Goal: Check status: Check status

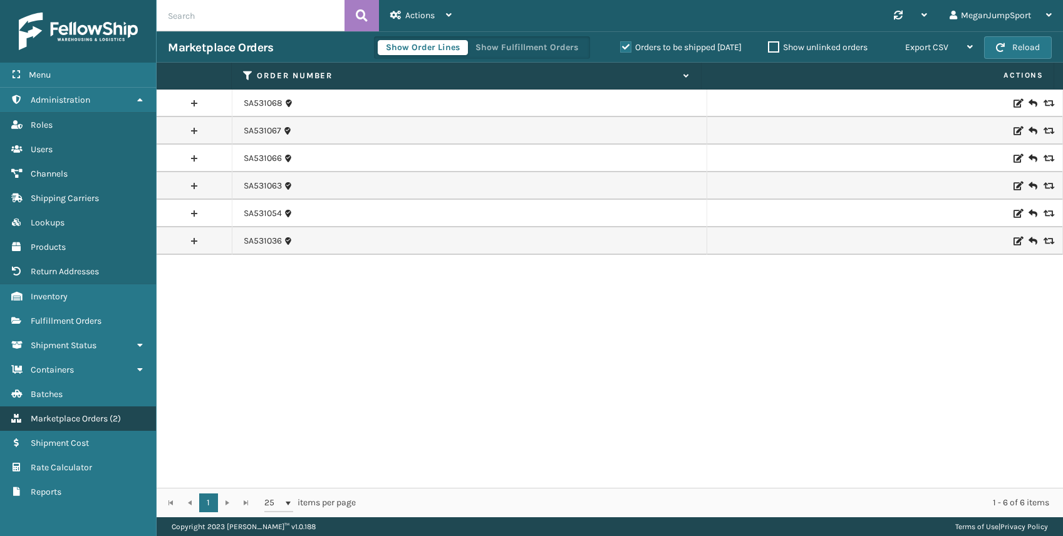
click at [66, 422] on span "Marketplace Orders" at bounding box center [69, 419] width 77 height 11
click at [224, 8] on input "text" at bounding box center [251, 15] width 188 height 31
paste input "SA531054"
type input "SA531054"
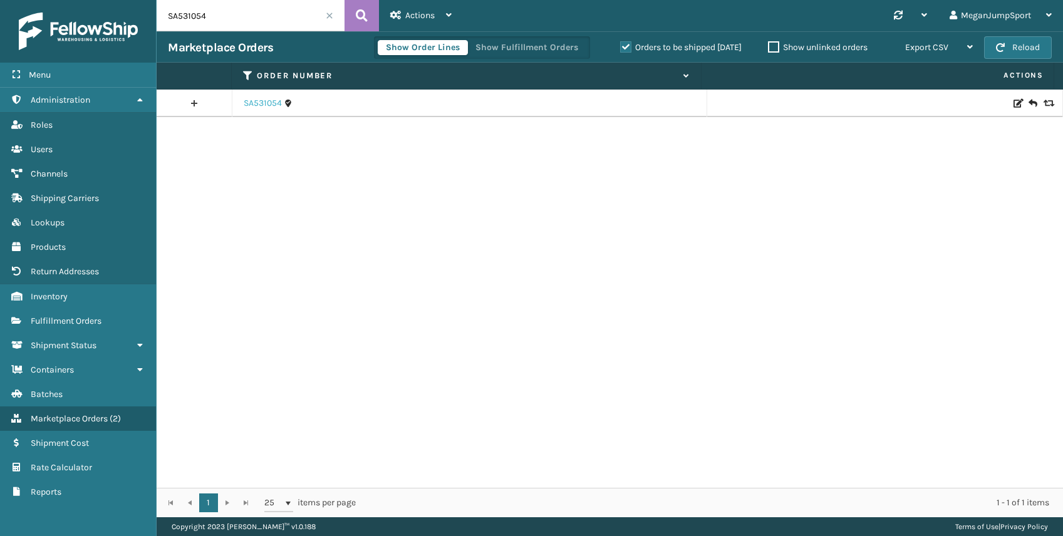
click at [263, 105] on link "SA531054" at bounding box center [263, 103] width 38 height 13
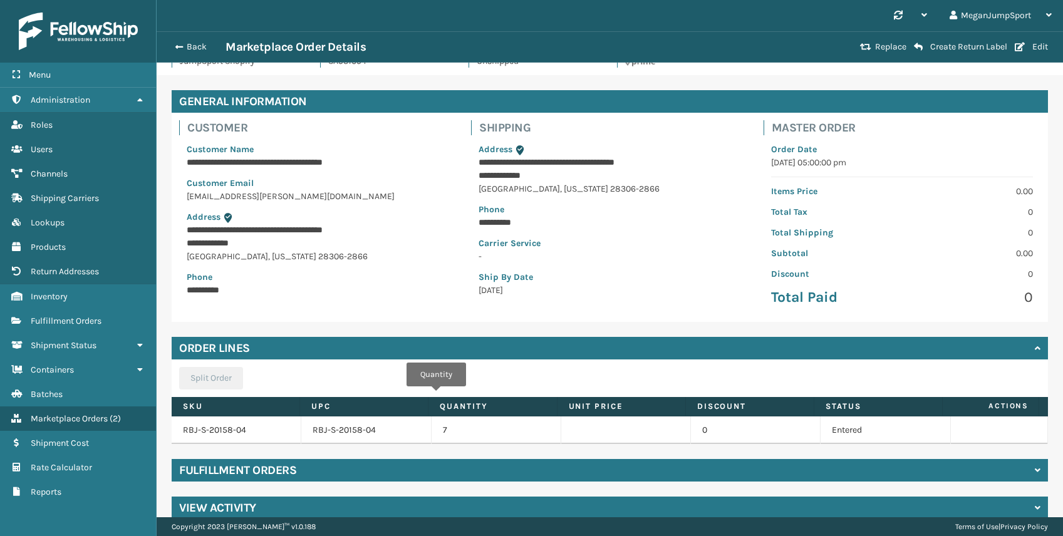
scroll to position [48, 0]
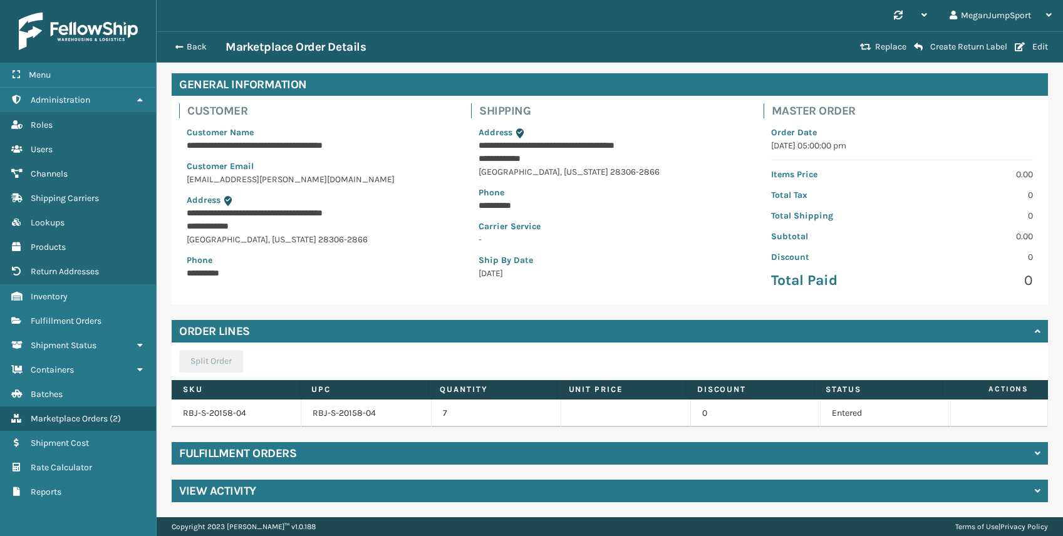
click at [390, 450] on div "Fulfillment Orders" at bounding box center [610, 453] width 877 height 23
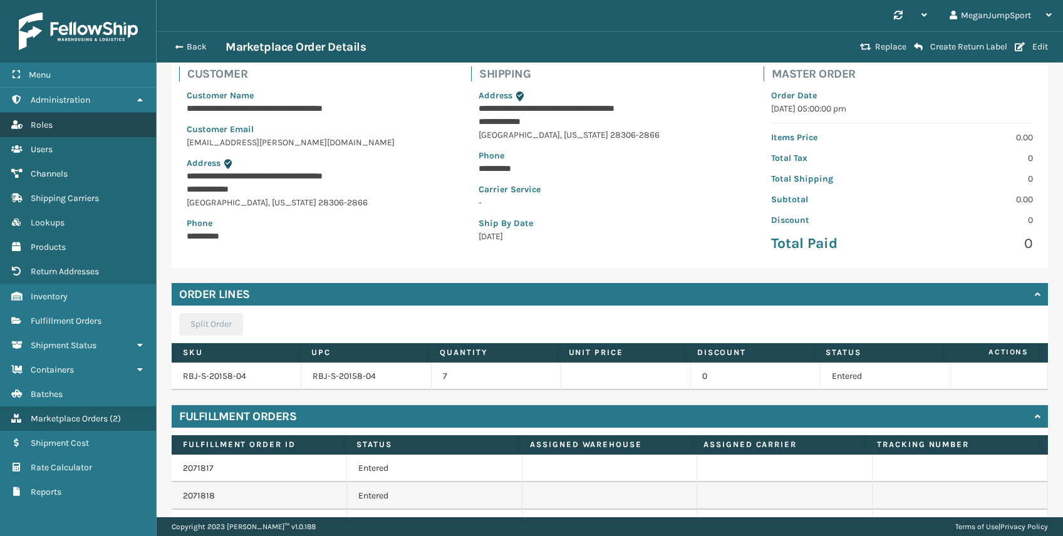
scroll to position [0, 0]
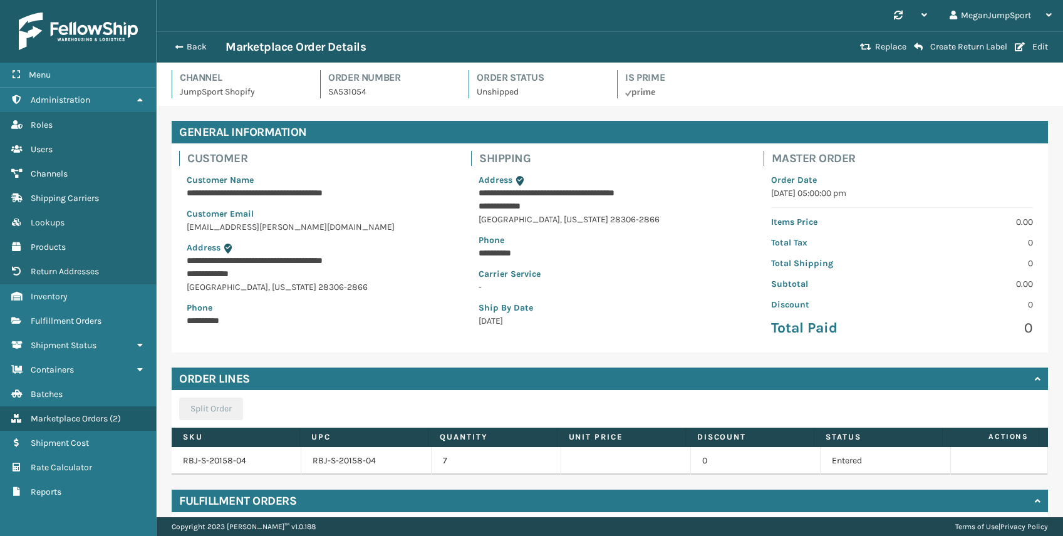
click at [352, 88] on p "SA531054" at bounding box center [390, 91] width 125 height 13
copy p "SA531054"
click at [47, 420] on span "Marketplace Orders" at bounding box center [69, 419] width 77 height 11
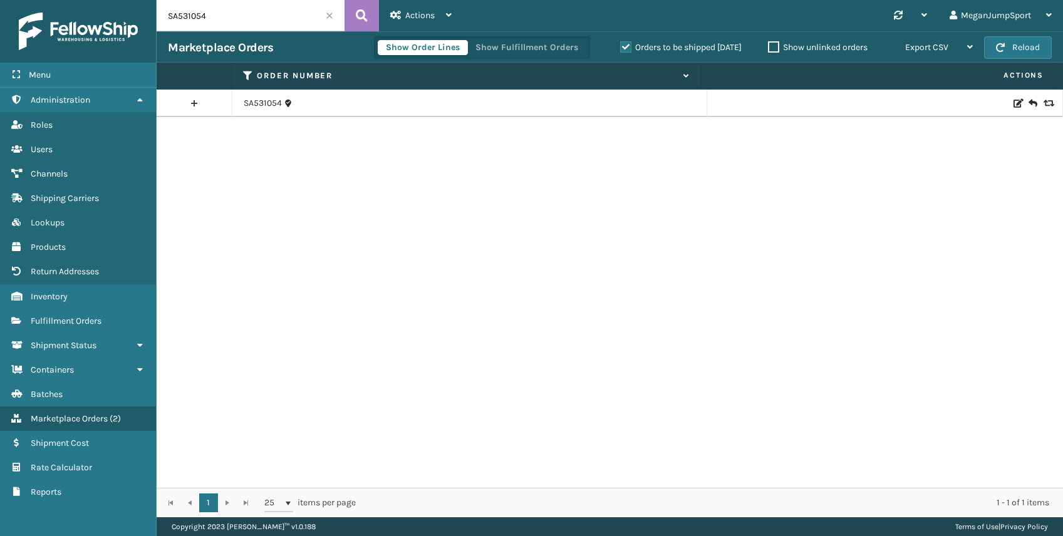
click at [331, 14] on span at bounding box center [330, 16] width 8 height 8
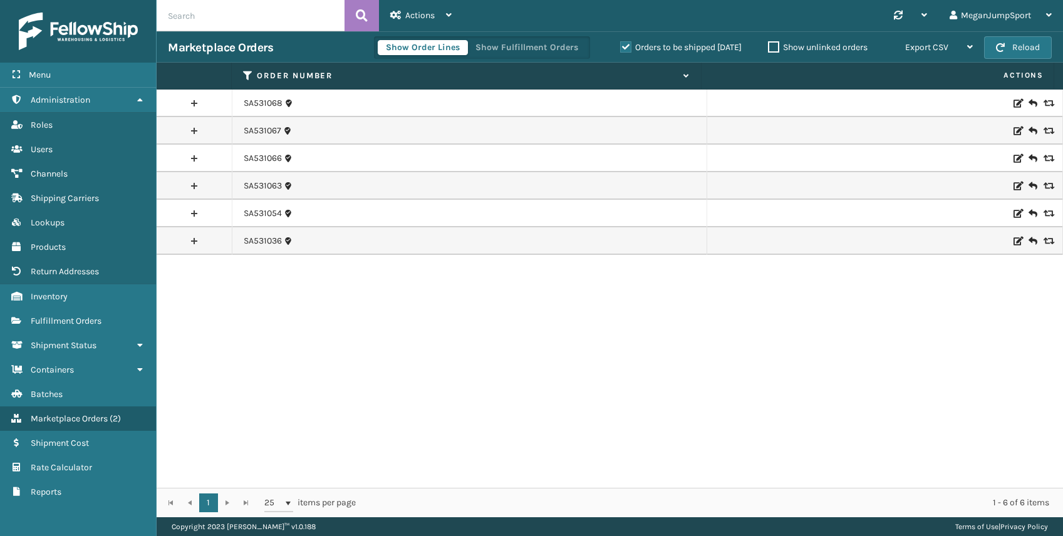
click at [215, 17] on input "text" at bounding box center [251, 15] width 188 height 31
paste input "SA531054"
type input "SA531054"
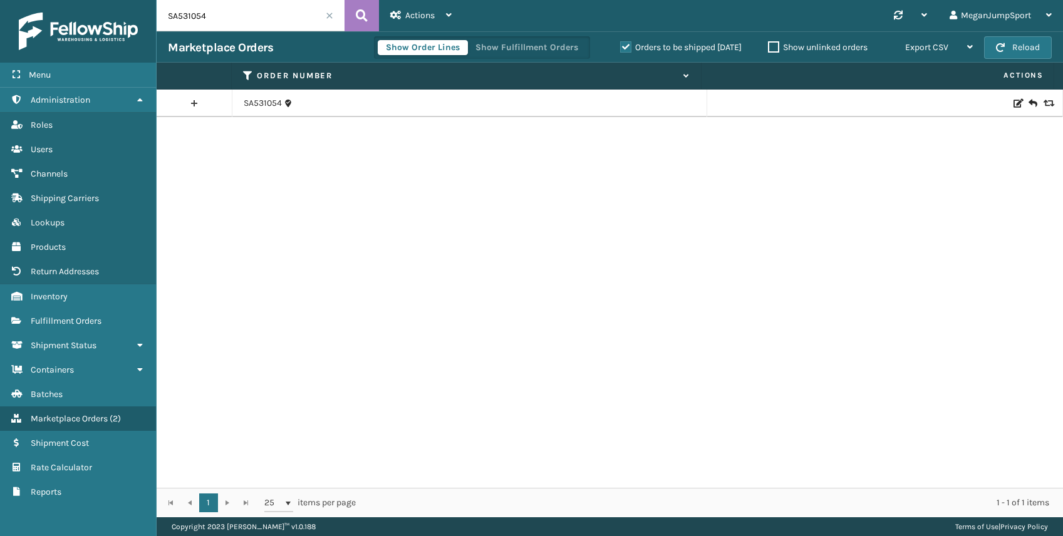
click at [191, 106] on link at bounding box center [194, 103] width 75 height 20
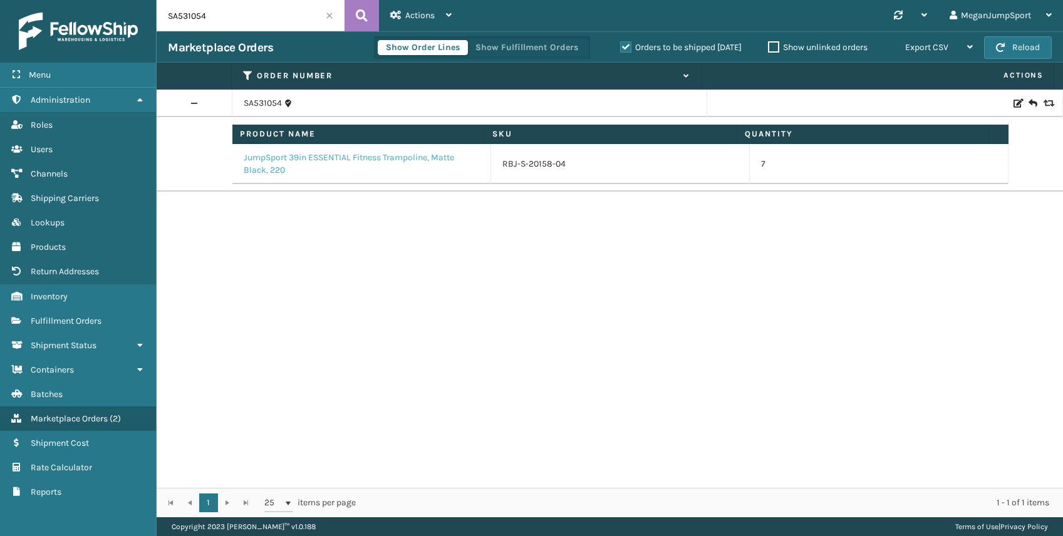
click at [276, 152] on link "JumpSport 39in ESSENTIAL Fitness Trampoline, Matte Black, 220" at bounding box center [362, 164] width 236 height 25
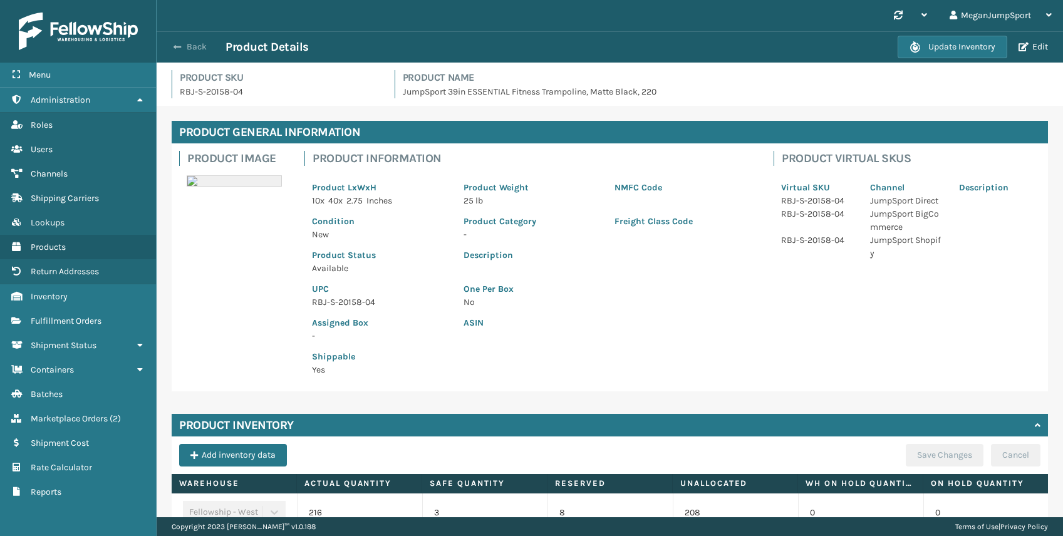
click at [194, 49] on button "Back" at bounding box center [197, 46] width 58 height 11
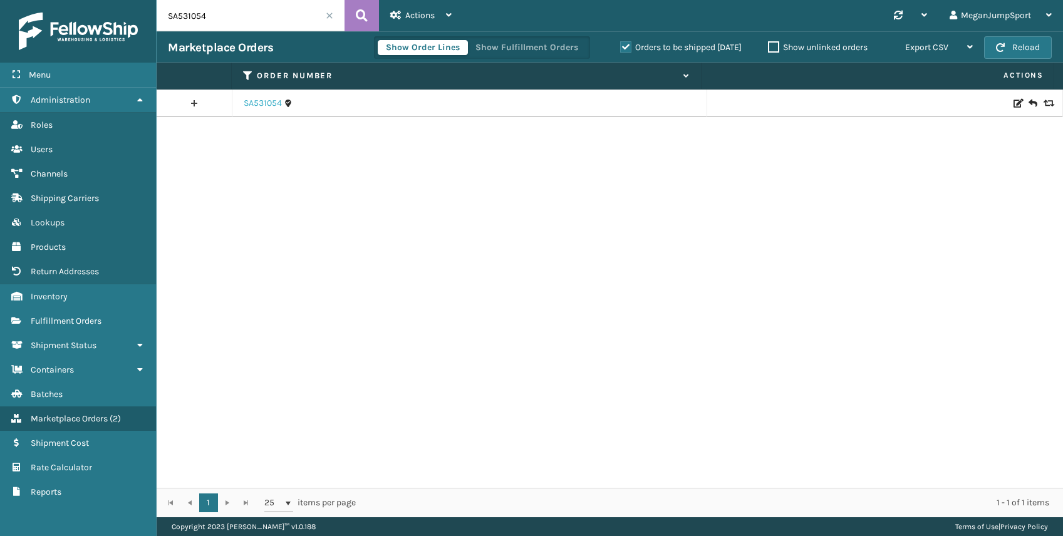
click at [271, 102] on link "SA531054" at bounding box center [263, 103] width 38 height 13
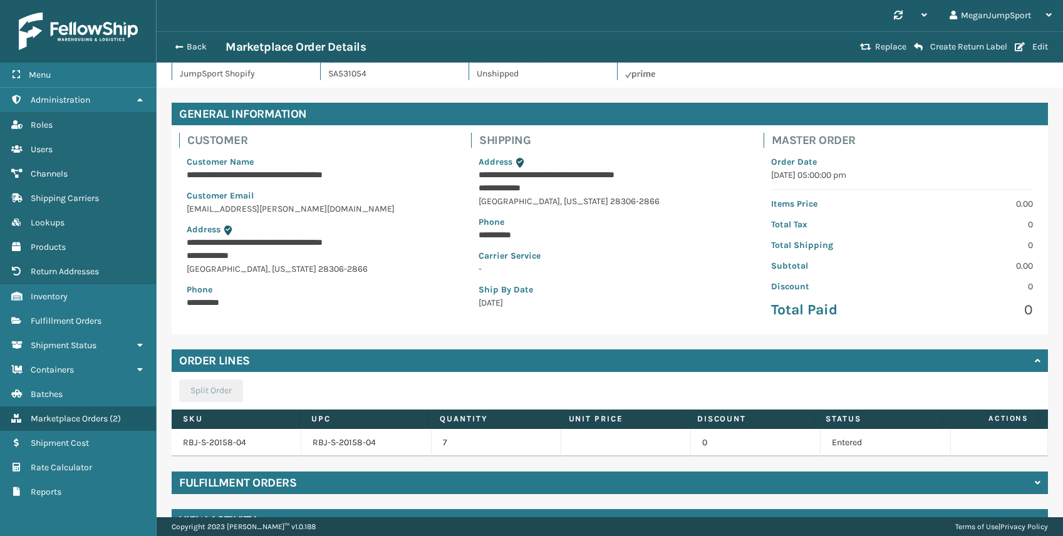
scroll to position [48, 0]
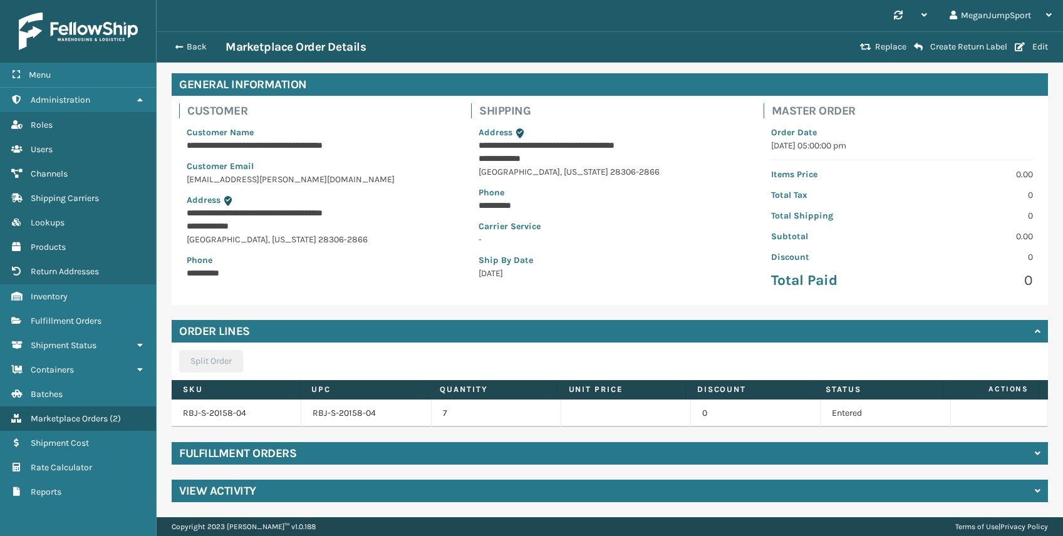
click at [359, 459] on div "Fulfillment Orders" at bounding box center [610, 453] width 877 height 23
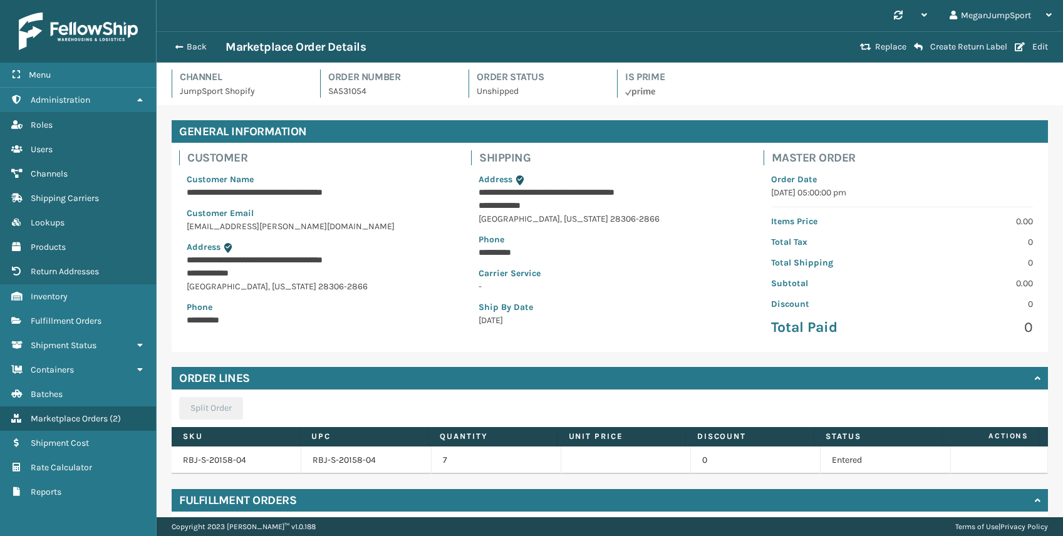
scroll to position [0, 0]
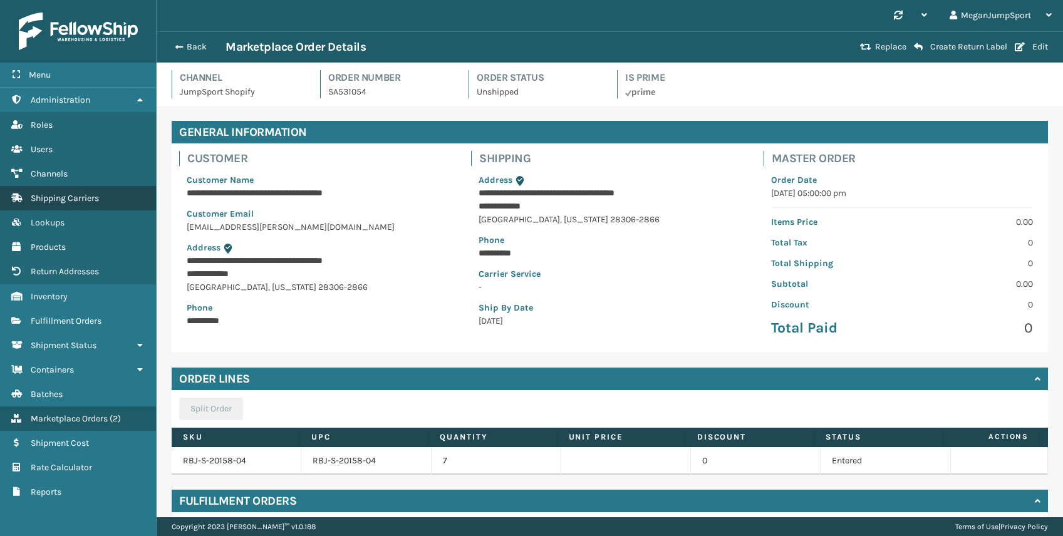
click at [51, 197] on span "Shipping Carriers" at bounding box center [65, 198] width 68 height 11
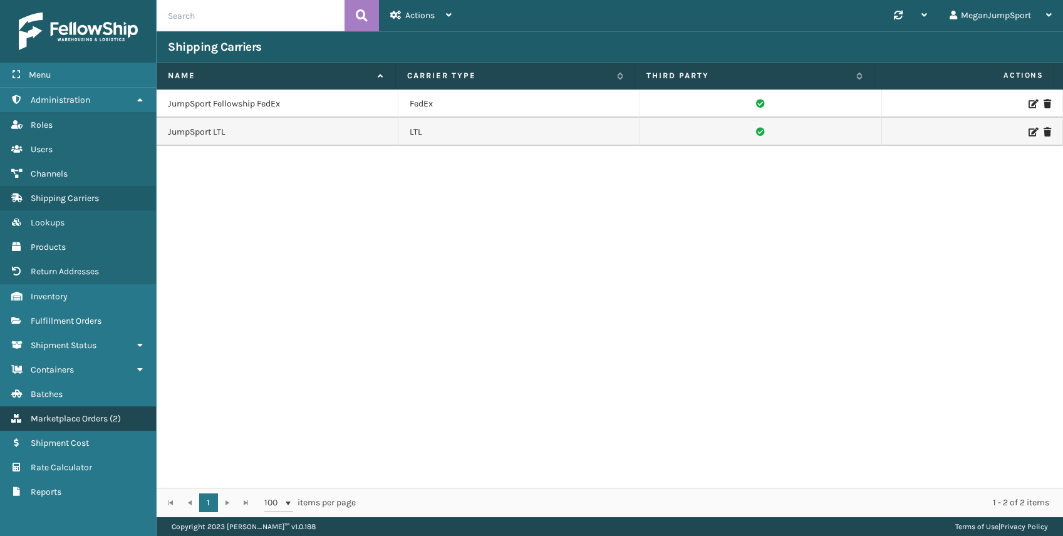
click at [64, 420] on span "Marketplace Orders" at bounding box center [69, 419] width 77 height 11
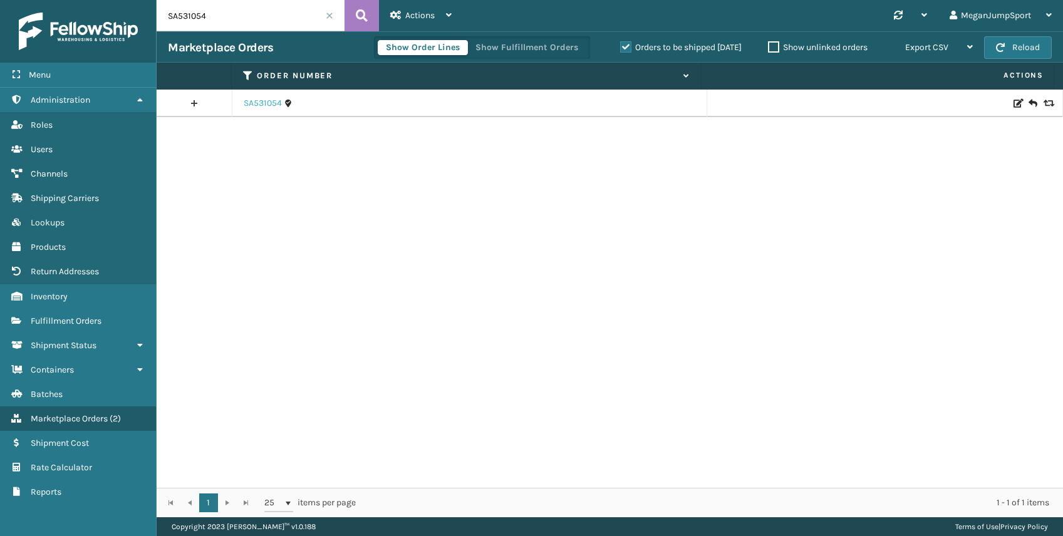
click at [251, 105] on link "SA531054" at bounding box center [263, 103] width 38 height 13
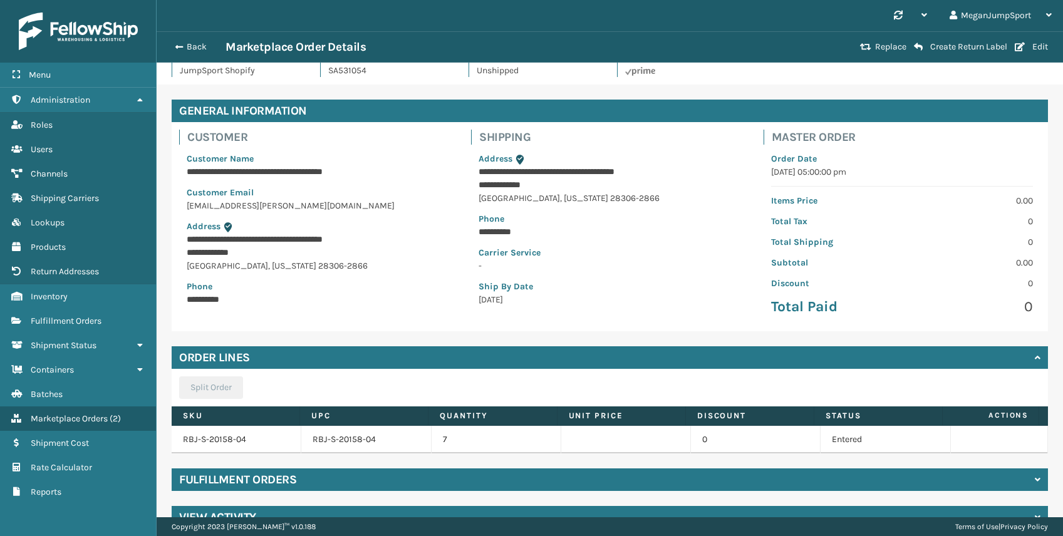
scroll to position [48, 0]
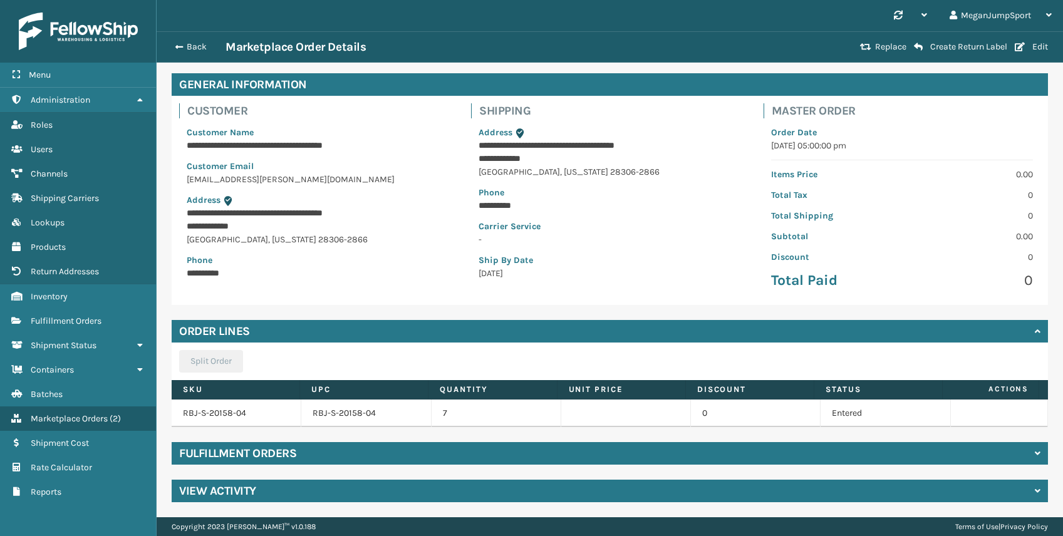
click at [232, 450] on h4 "Fulfillment Orders" at bounding box center [237, 453] width 117 height 15
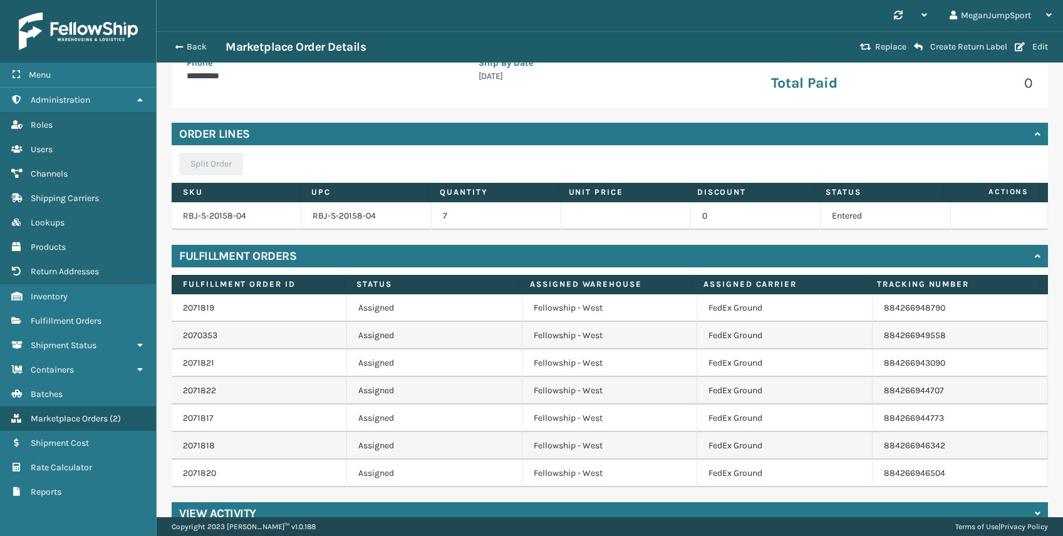
scroll to position [268, 0]
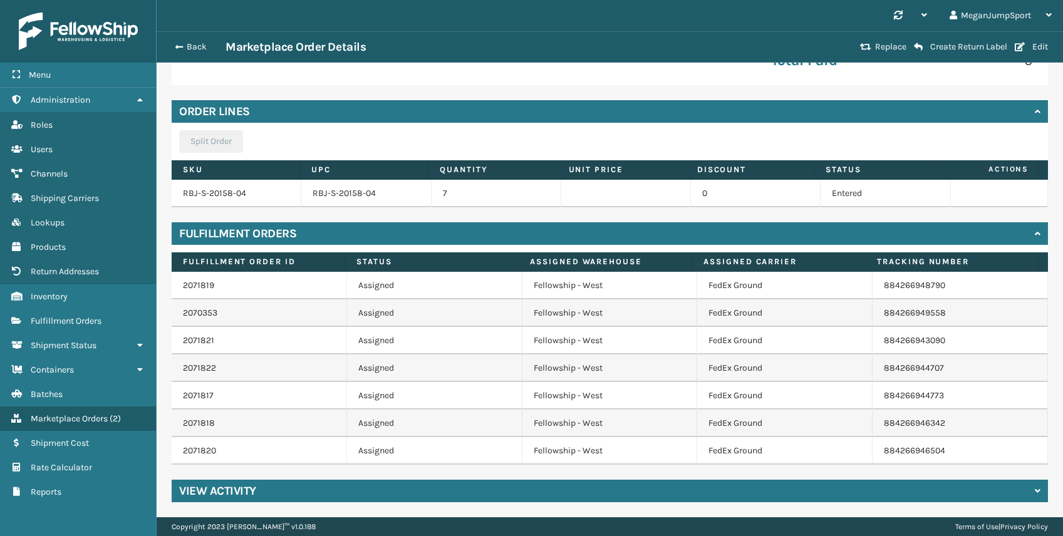
click at [257, 487] on div "View Activity" at bounding box center [610, 491] width 877 height 23
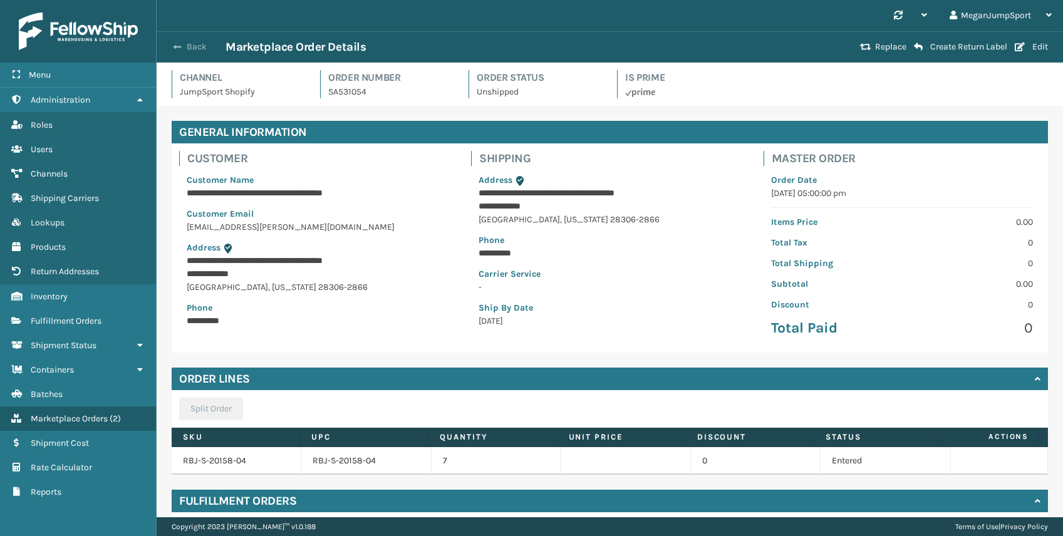
click at [187, 46] on button "Back" at bounding box center [197, 46] width 58 height 11
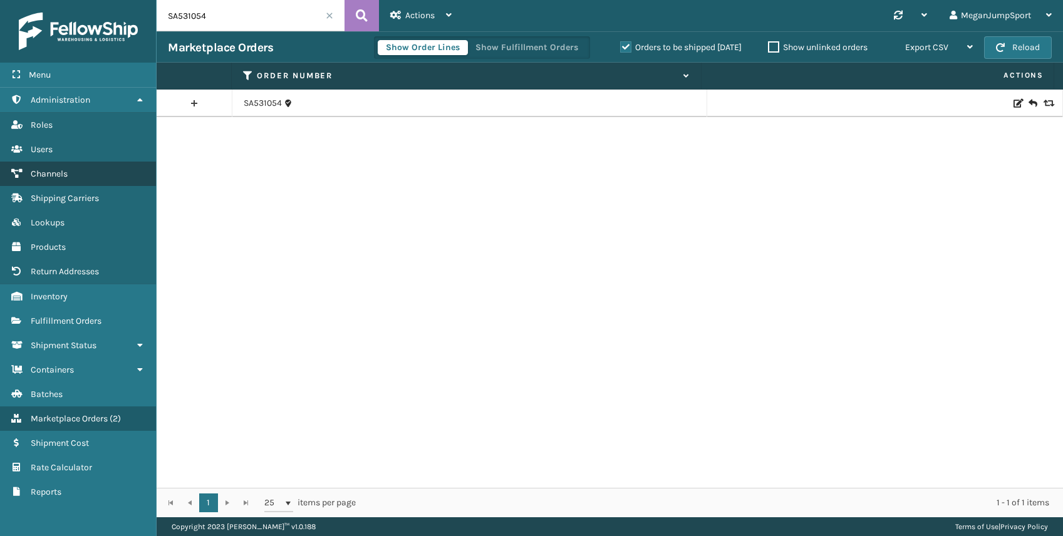
click at [57, 172] on span "Channels" at bounding box center [49, 174] width 37 height 11
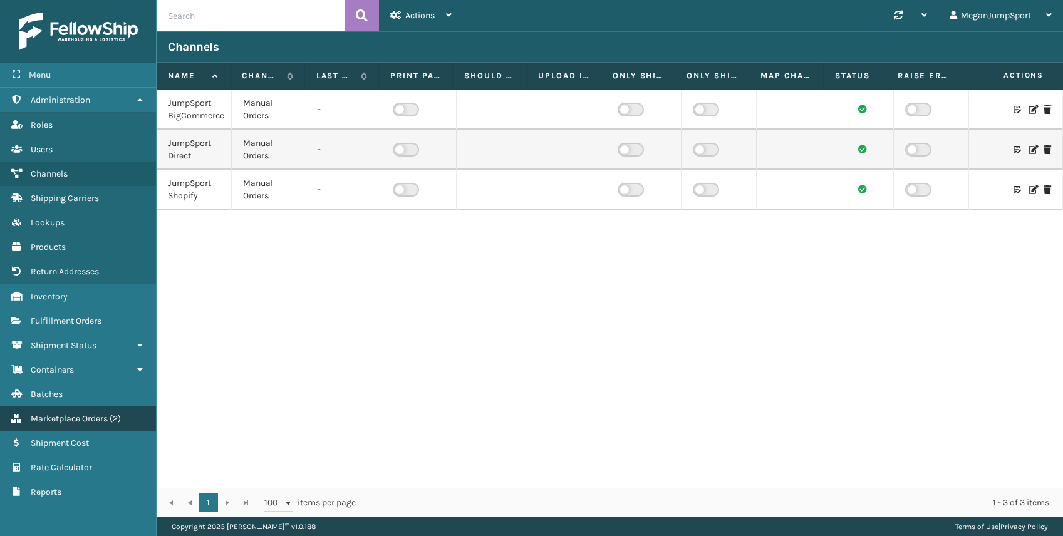
click at [66, 420] on span "Marketplace Orders" at bounding box center [69, 419] width 77 height 11
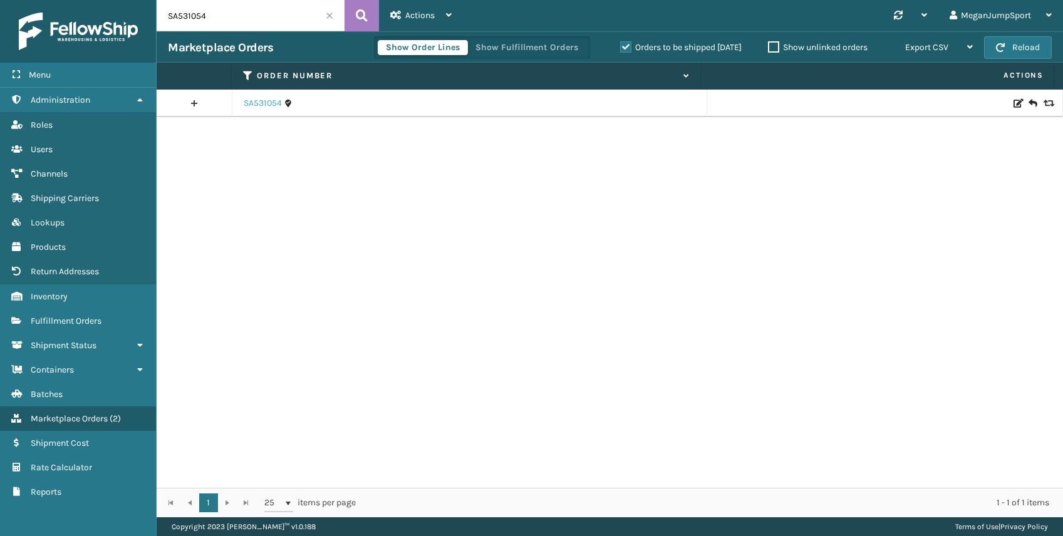
click at [258, 100] on link "SA531054" at bounding box center [263, 103] width 38 height 13
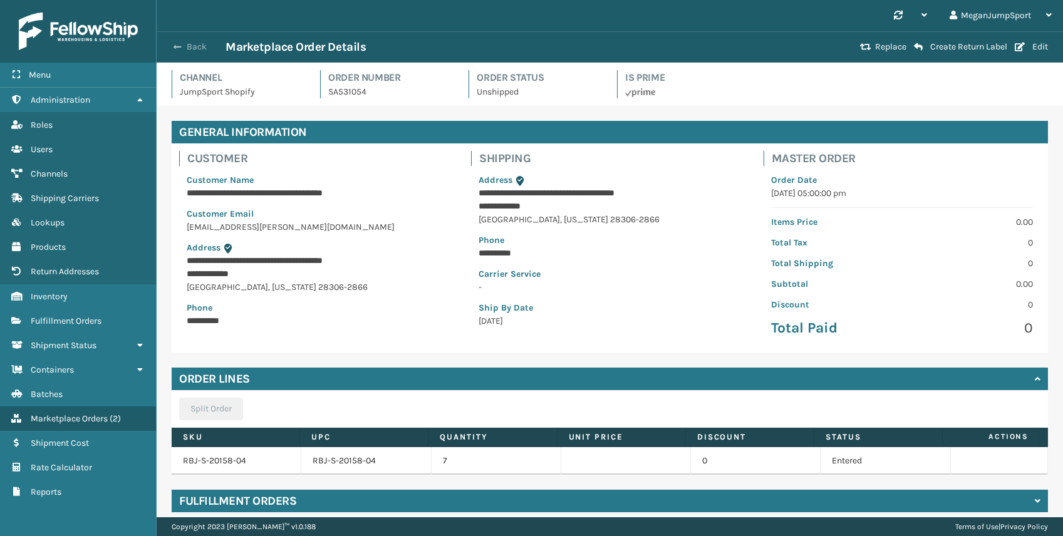
click at [189, 44] on button "Back" at bounding box center [197, 46] width 58 height 11
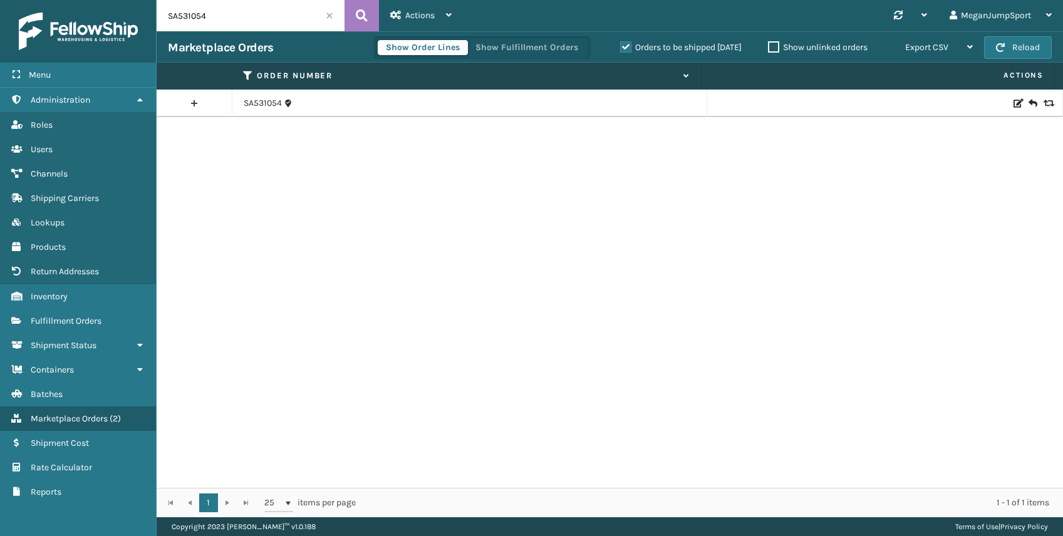
drag, startPoint x: 213, startPoint y: 16, endPoint x: 114, endPoint y: 5, distance: 99.6
click at [114, 0] on div "Menu Administration Roles Users Channels Shipping Carriers Lookups Products Ret…" at bounding box center [531, 0] width 1063 height 0
paste input "67"
type input "SA531067"
click at [268, 100] on link "SA531067" at bounding box center [263, 103] width 38 height 13
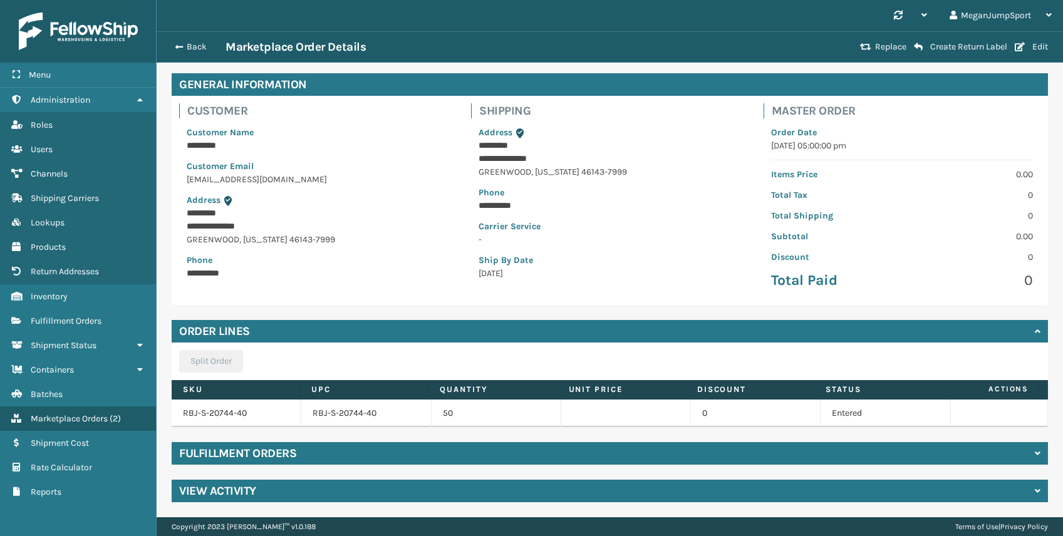
click at [436, 457] on div "Fulfillment Orders" at bounding box center [610, 453] width 877 height 23
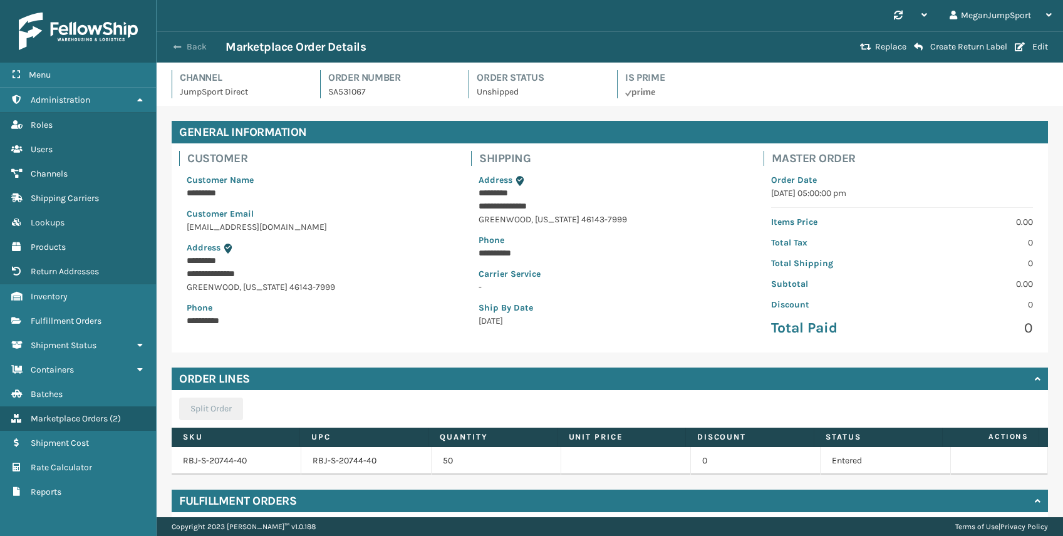
click at [191, 42] on button "Back" at bounding box center [197, 46] width 58 height 11
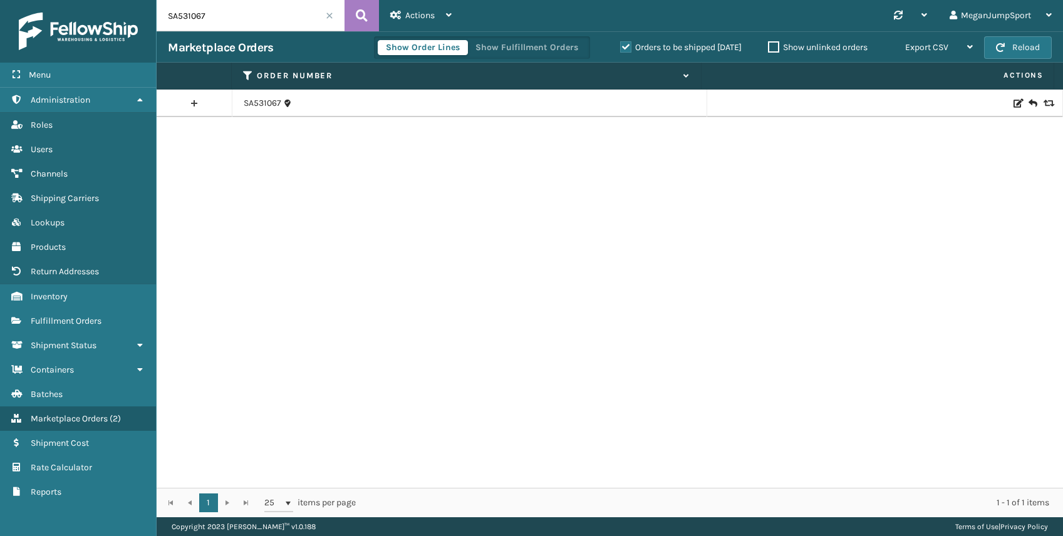
click at [329, 17] on span at bounding box center [330, 16] width 8 height 8
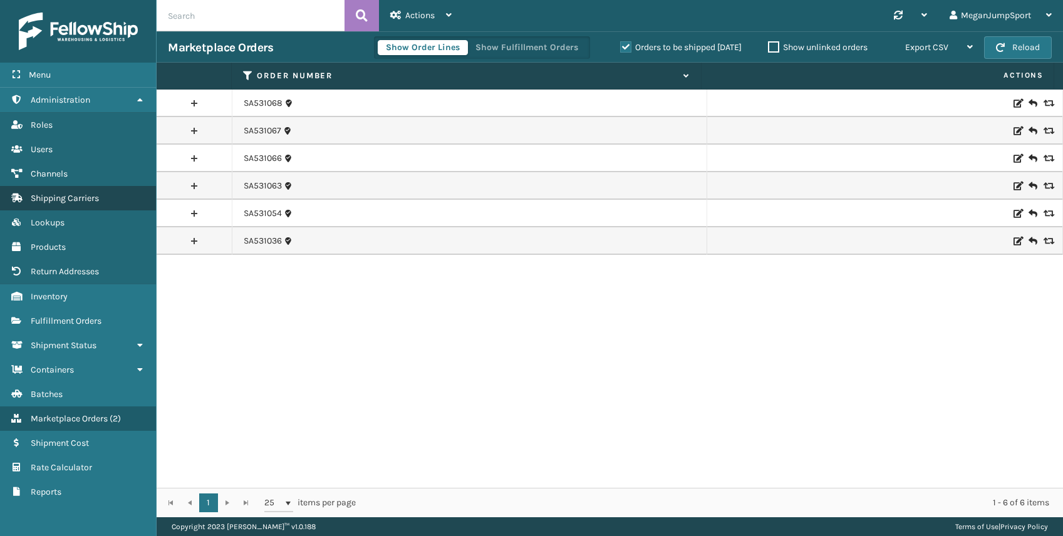
click at [62, 196] on span "Shipping Carriers" at bounding box center [65, 198] width 68 height 11
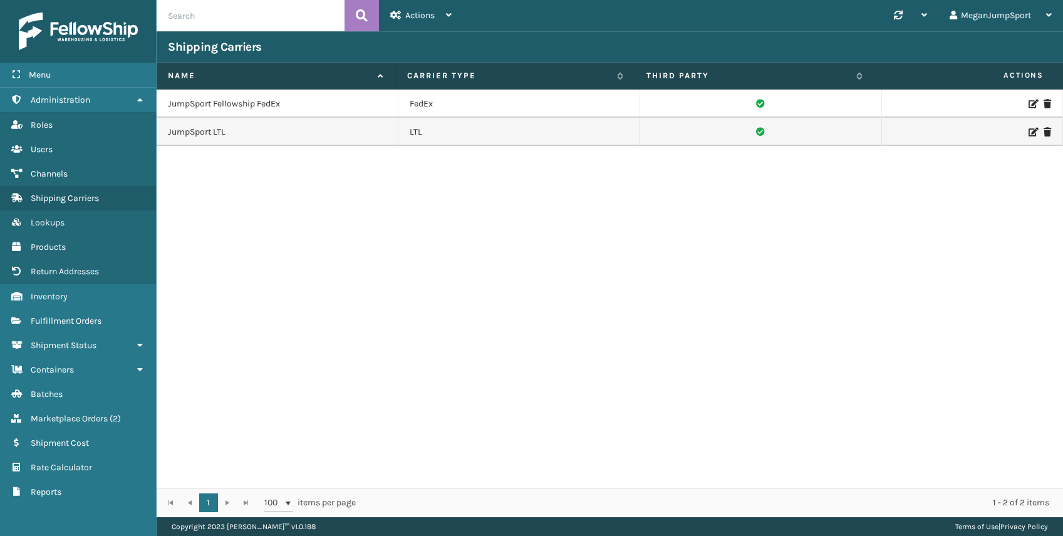
click at [188, 21] on input "text" at bounding box center [251, 15] width 188 height 31
click at [77, 419] on span "Marketplace Orders" at bounding box center [69, 419] width 77 height 11
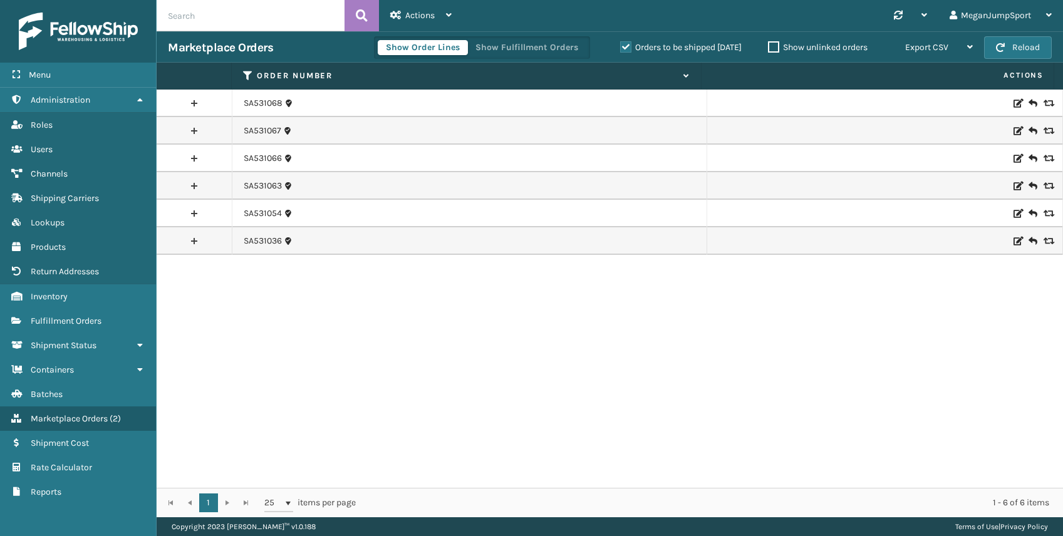
click at [208, 17] on input "text" at bounding box center [251, 15] width 188 height 31
paste input "SA531067"
type input "SA531067"
click at [366, 14] on icon at bounding box center [362, 15] width 12 height 19
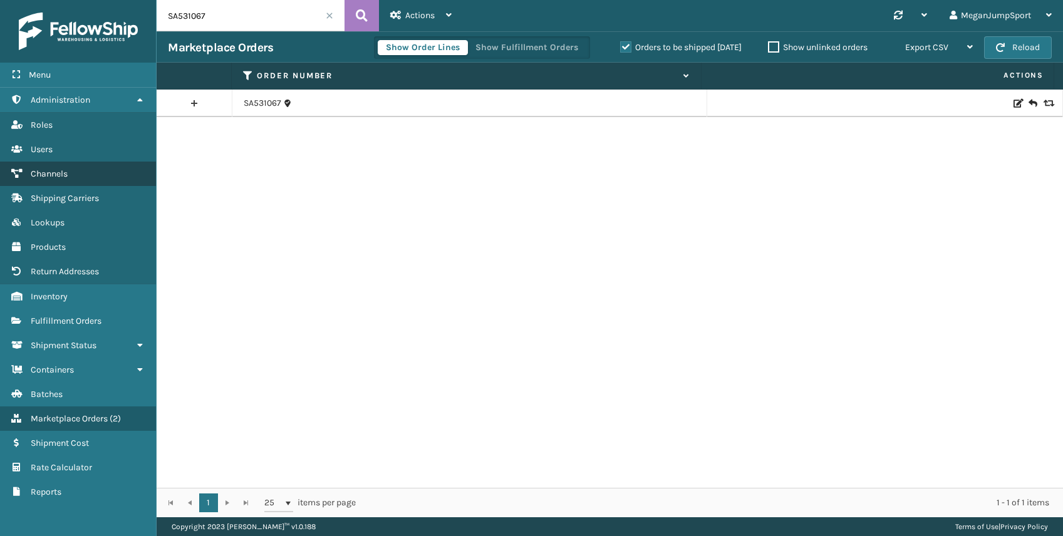
click at [70, 171] on link "Channels" at bounding box center [78, 174] width 156 height 24
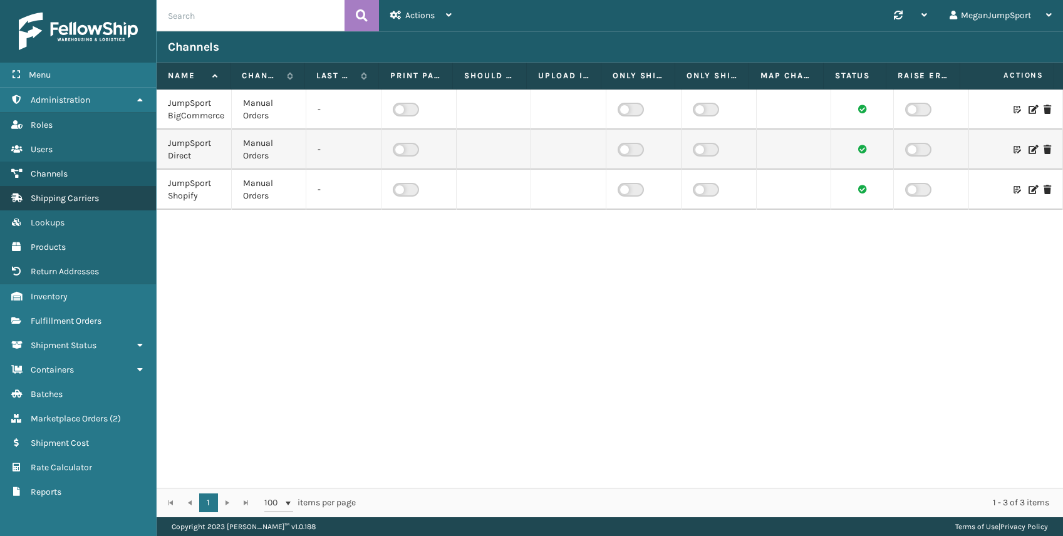
click at [69, 197] on span "Shipping Carriers" at bounding box center [65, 198] width 68 height 11
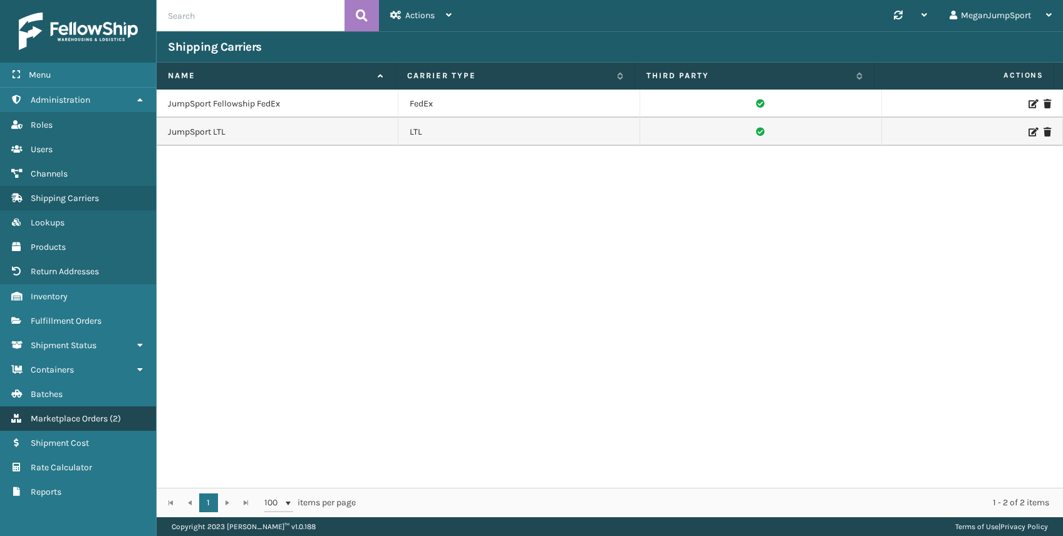
click at [76, 414] on span "Marketplace Orders" at bounding box center [69, 419] width 77 height 11
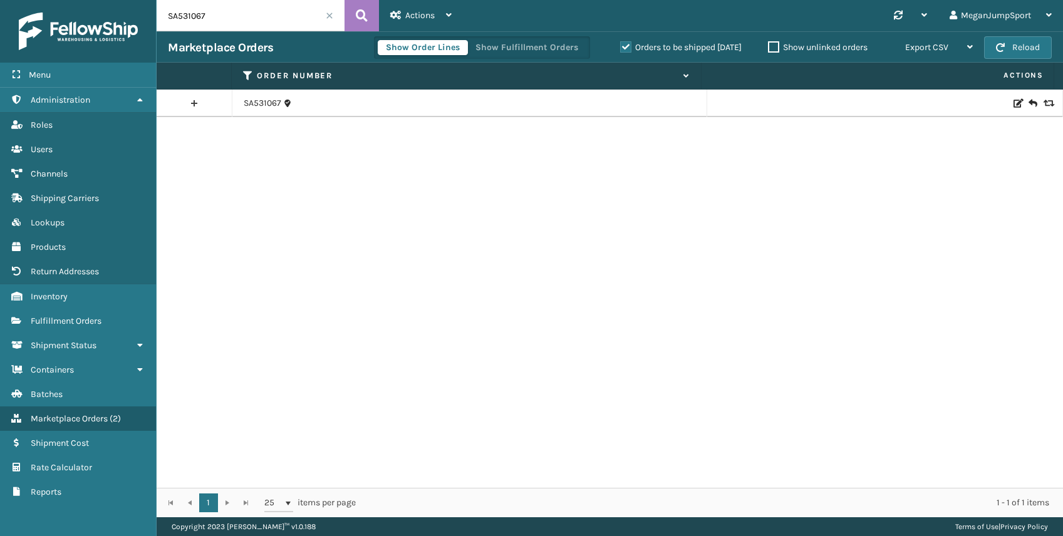
click at [330, 16] on span at bounding box center [330, 16] width 8 height 8
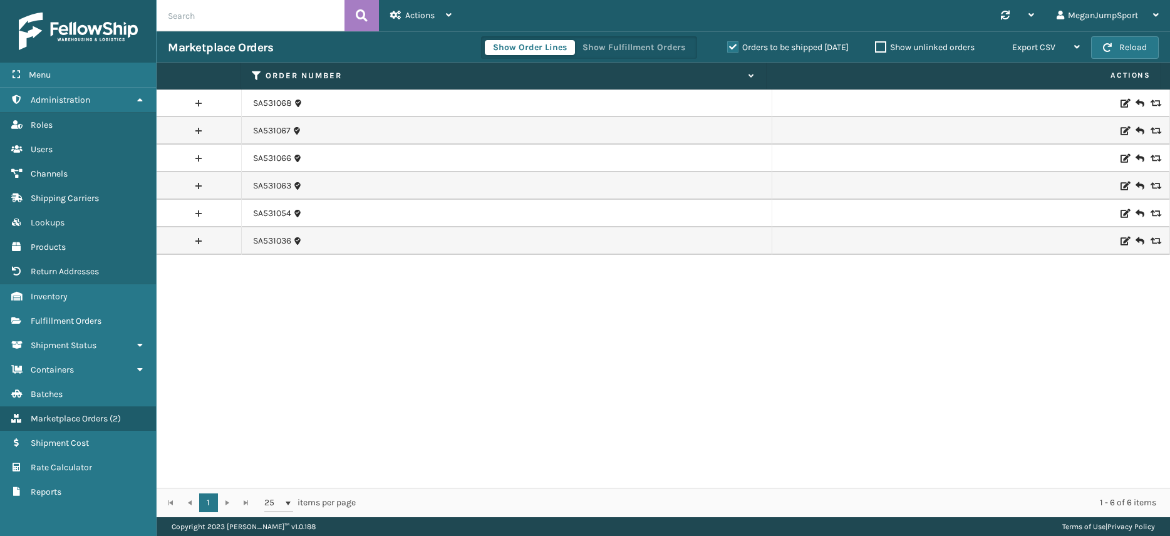
click at [221, 12] on input "text" at bounding box center [251, 15] width 188 height 31
paste input "SA531067"
type input "SA531067"
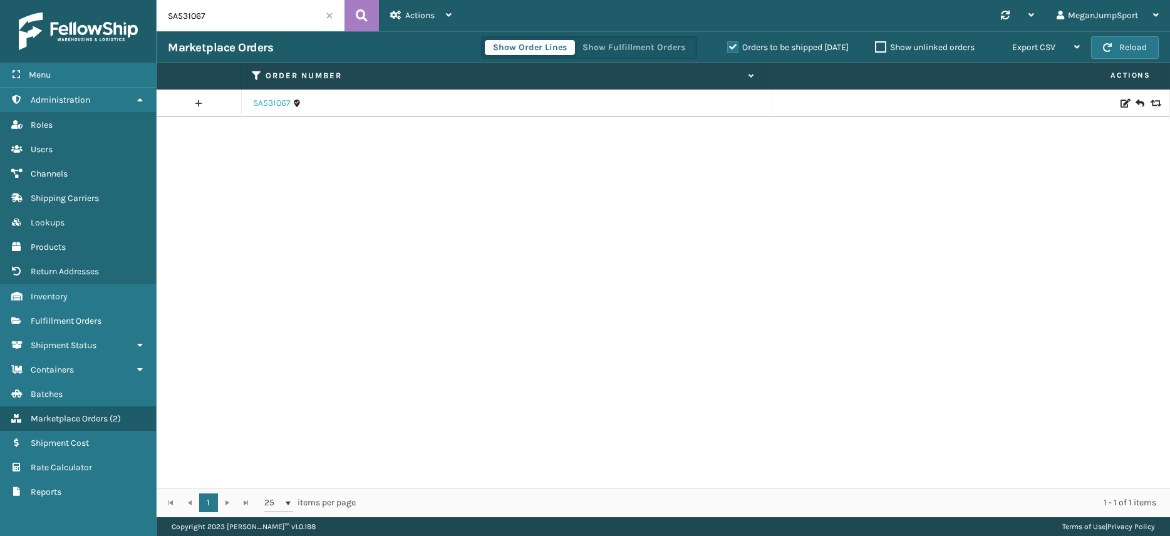
click at [279, 103] on link "SA531067" at bounding box center [272, 103] width 38 height 13
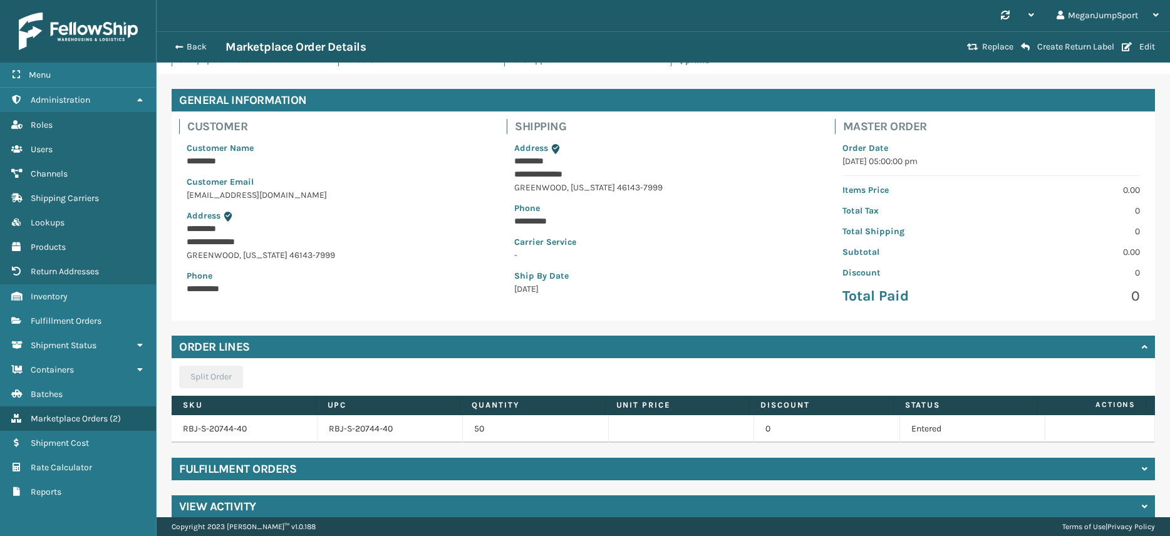
scroll to position [48, 0]
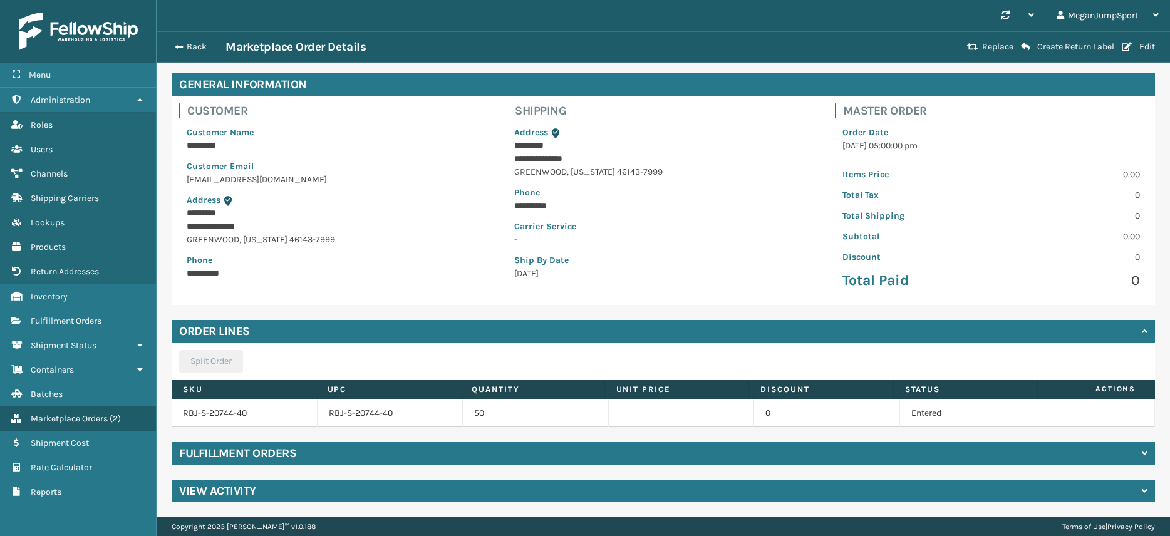
click at [271, 449] on h4 "Fulfillment Orders" at bounding box center [237, 453] width 117 height 15
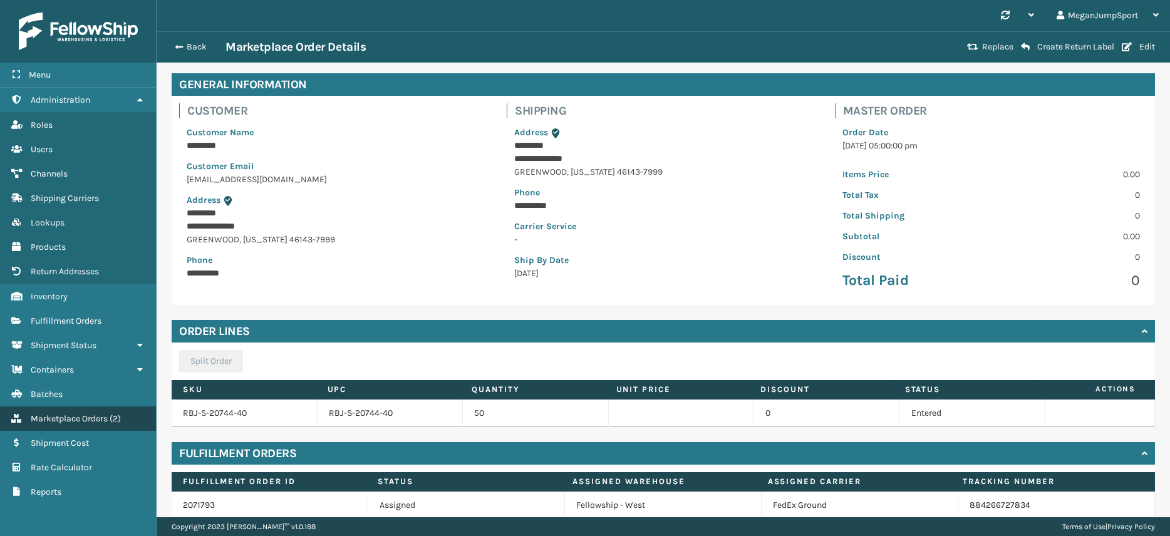
click at [84, 421] on span "Marketplace Orders" at bounding box center [69, 419] width 77 height 11
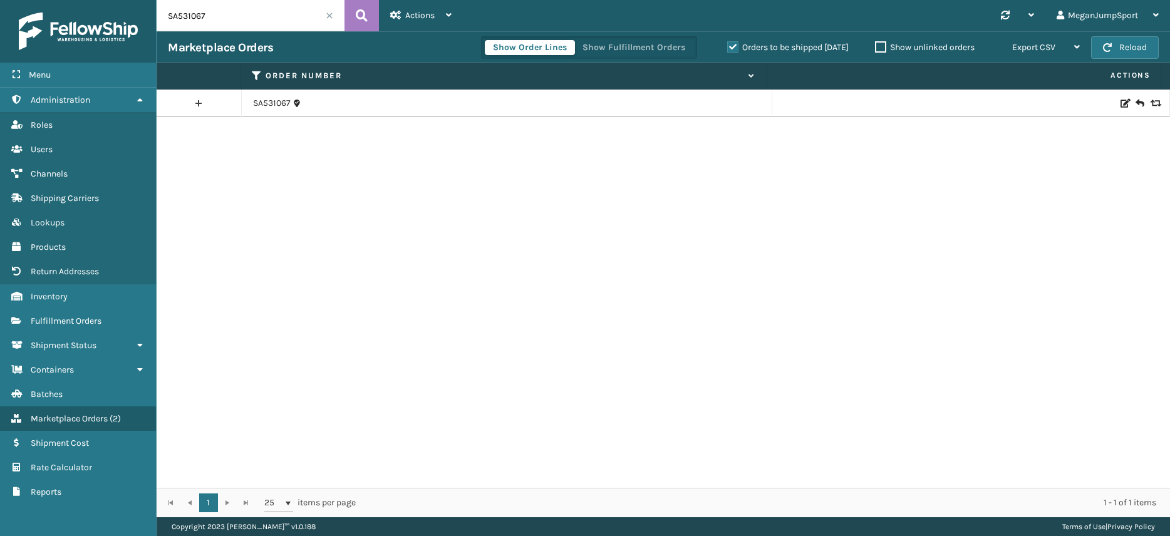
click at [84, 421] on span "Marketplace Orders" at bounding box center [69, 419] width 77 height 11
click at [269, 100] on link "SA531067" at bounding box center [272, 103] width 38 height 13
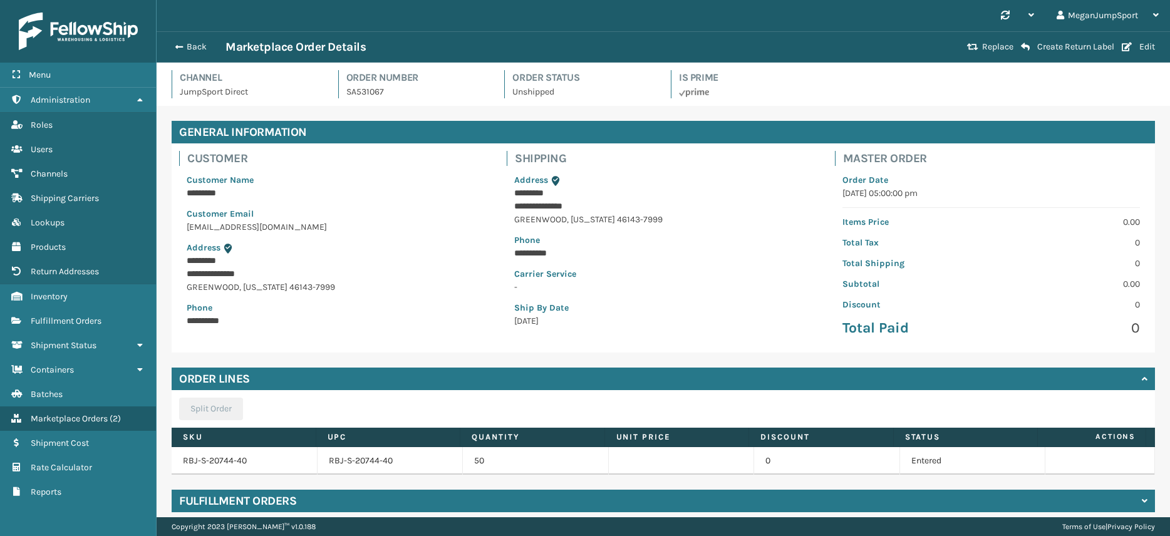
scroll to position [48, 0]
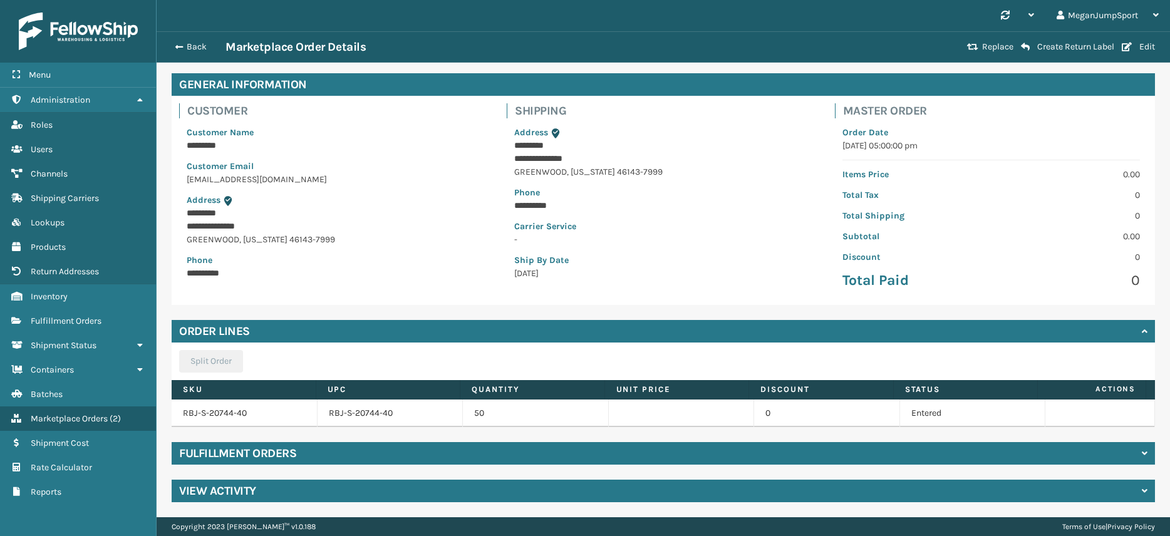
click at [347, 452] on div "Fulfillment Orders" at bounding box center [664, 453] width 984 height 23
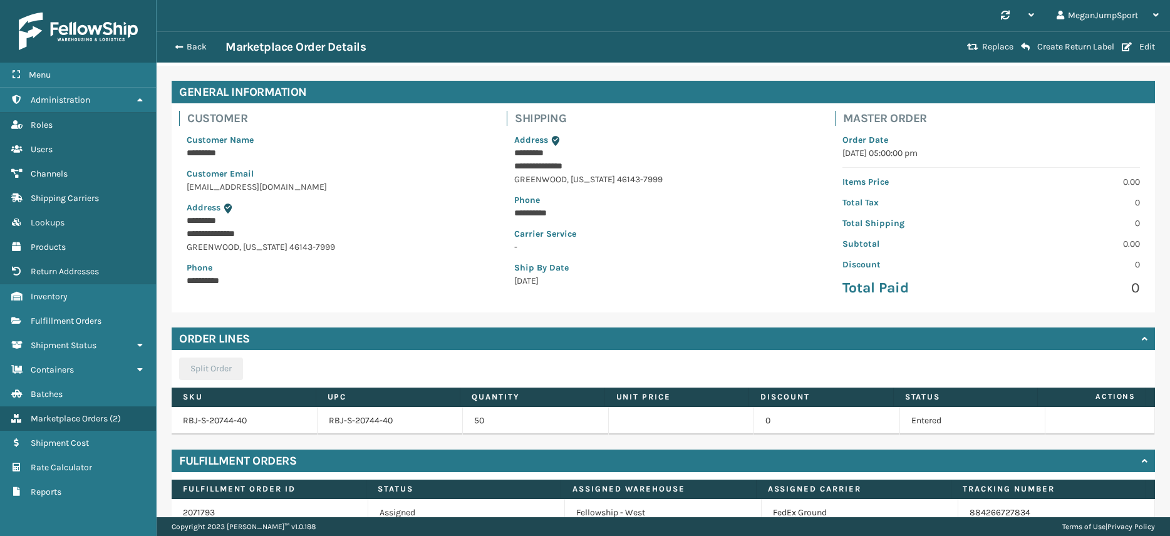
scroll to position [0, 0]
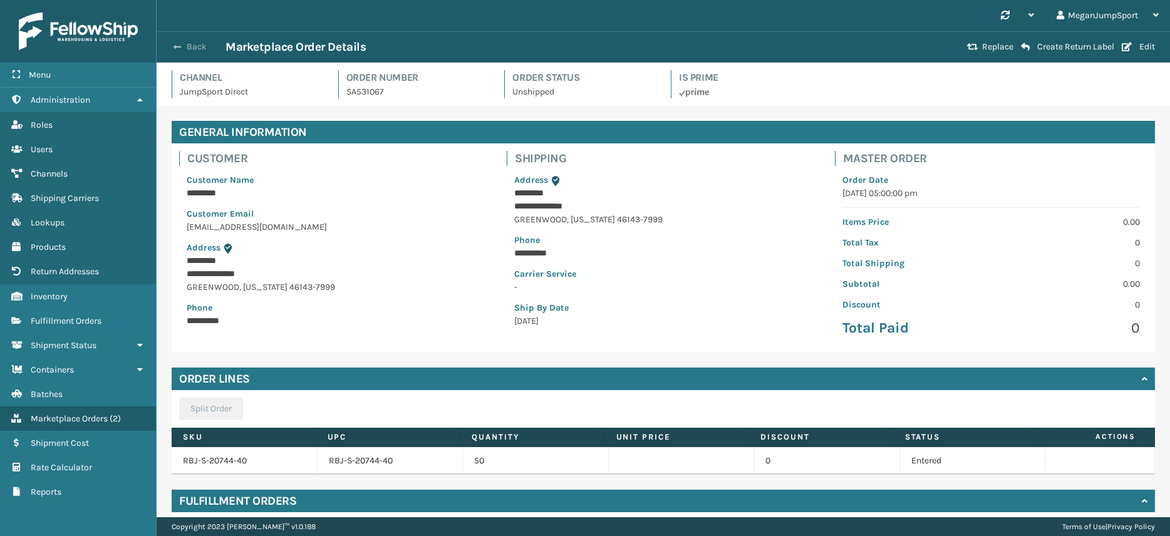
click at [192, 45] on button "Back" at bounding box center [197, 46] width 58 height 11
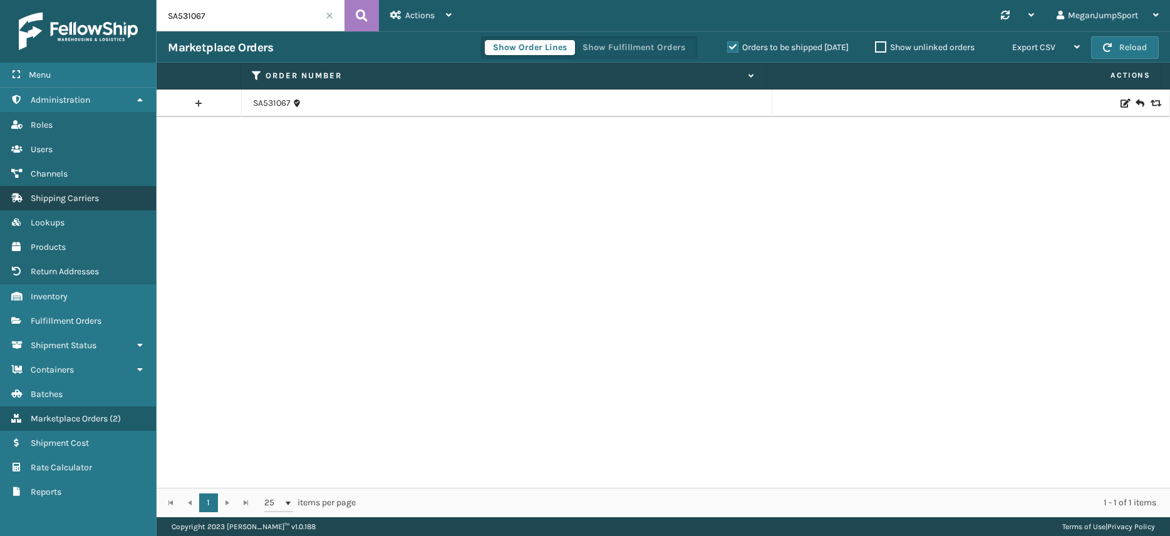
click at [55, 200] on span "Shipping Carriers" at bounding box center [65, 198] width 68 height 11
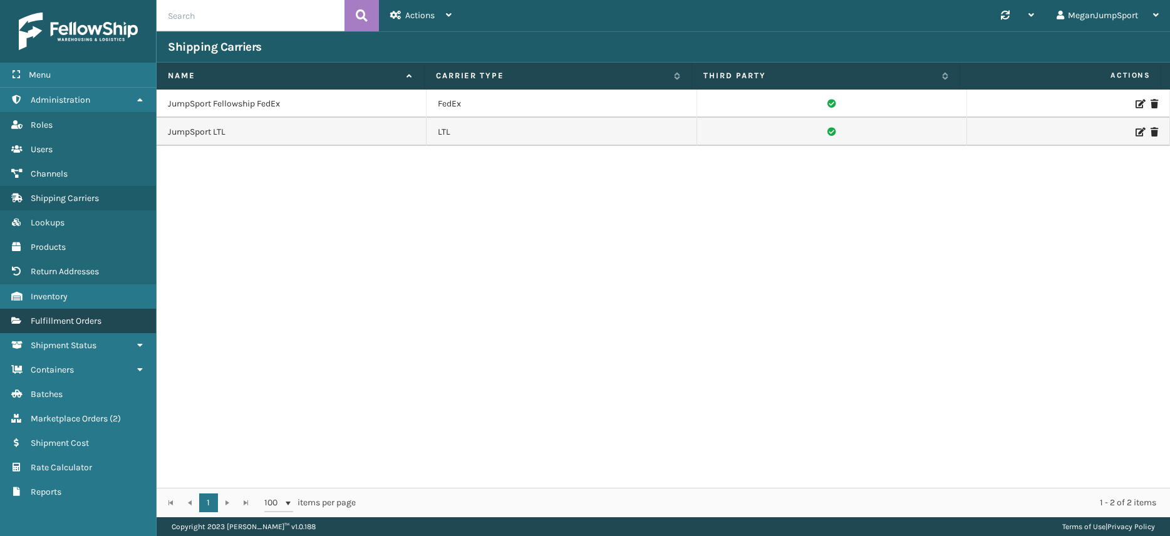
click at [59, 323] on span "Fulfillment Orders" at bounding box center [66, 321] width 71 height 11
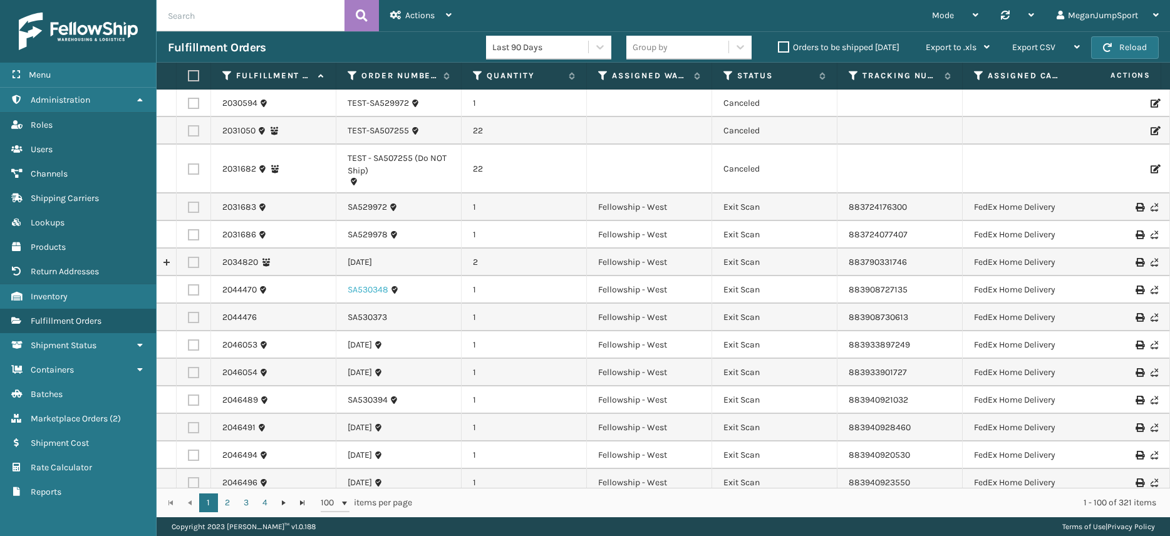
click at [375, 293] on link "SA530348" at bounding box center [368, 290] width 41 height 13
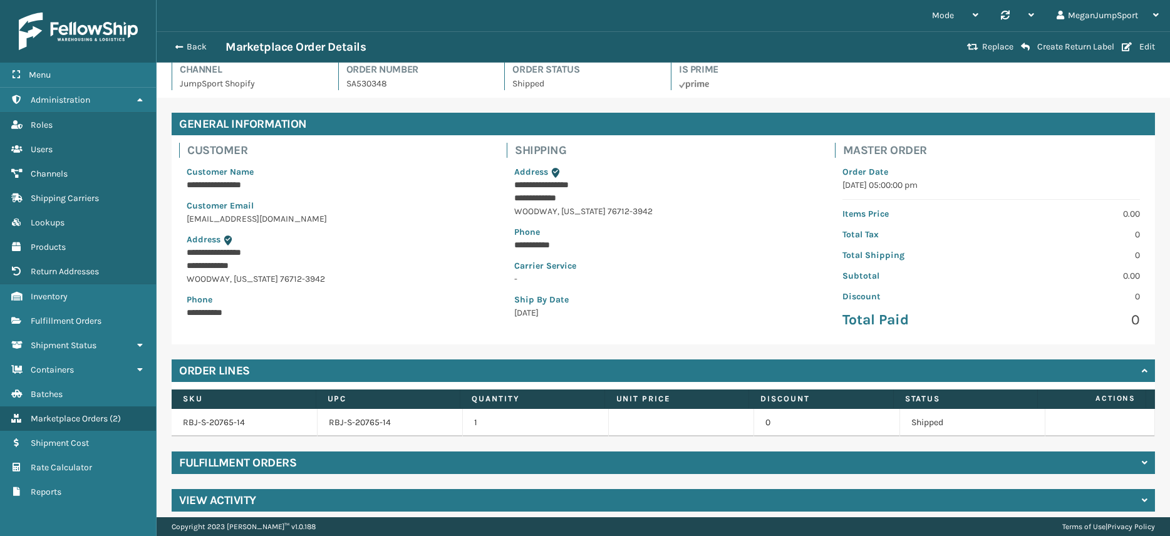
scroll to position [18, 0]
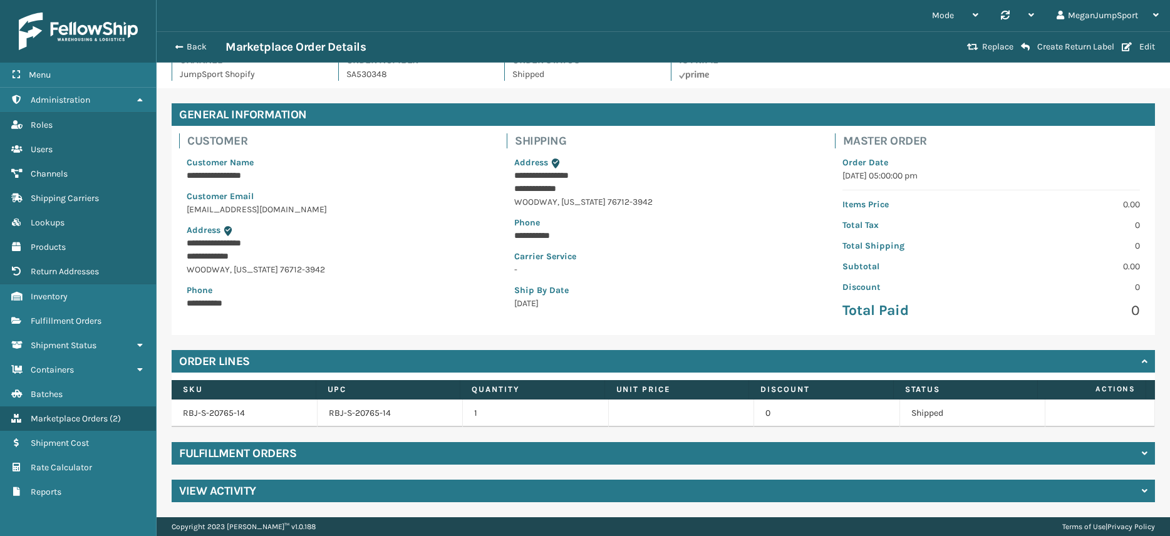
click at [325, 457] on div "Fulfillment Orders" at bounding box center [664, 453] width 984 height 23
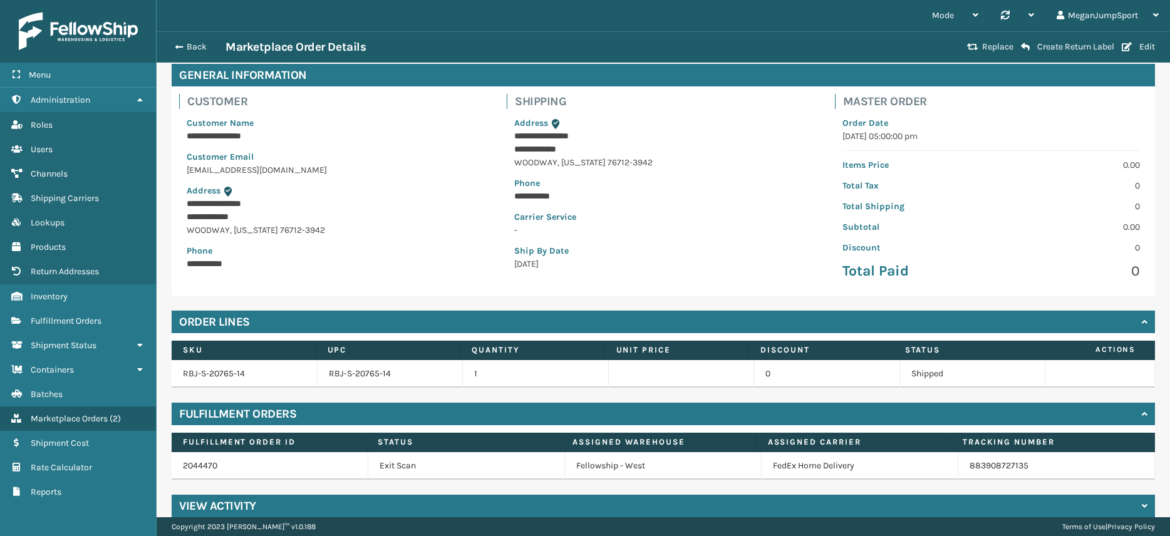
scroll to position [72, 0]
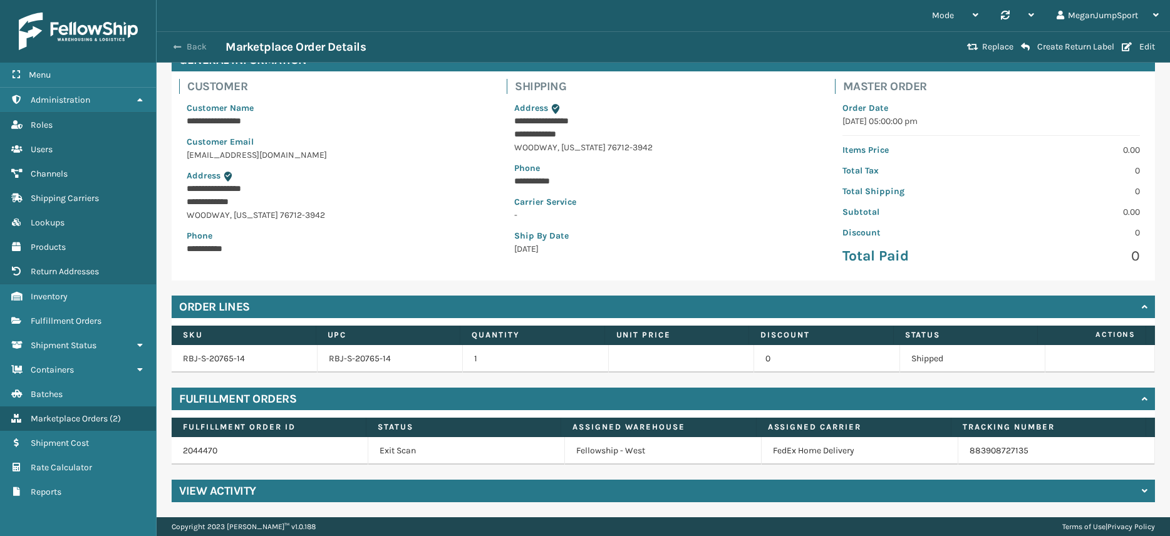
click at [184, 46] on button "Back" at bounding box center [197, 46] width 58 height 11
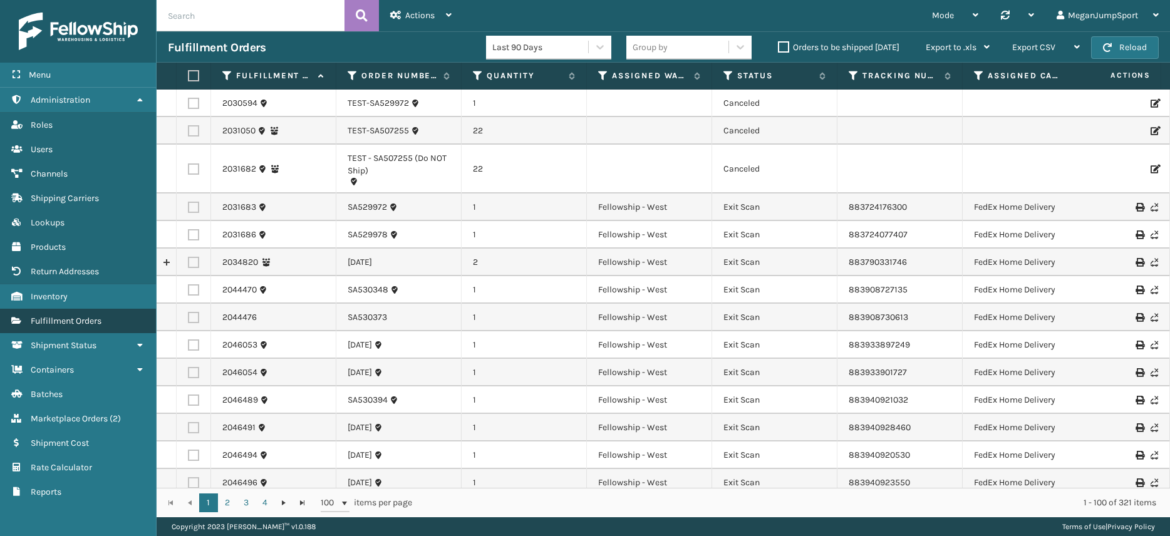
click at [65, 314] on link "Fulfillment Orders" at bounding box center [78, 321] width 156 height 24
click at [202, 22] on input "text" at bounding box center [251, 15] width 188 height 31
paste input "SA531067"
type input "SA531067"
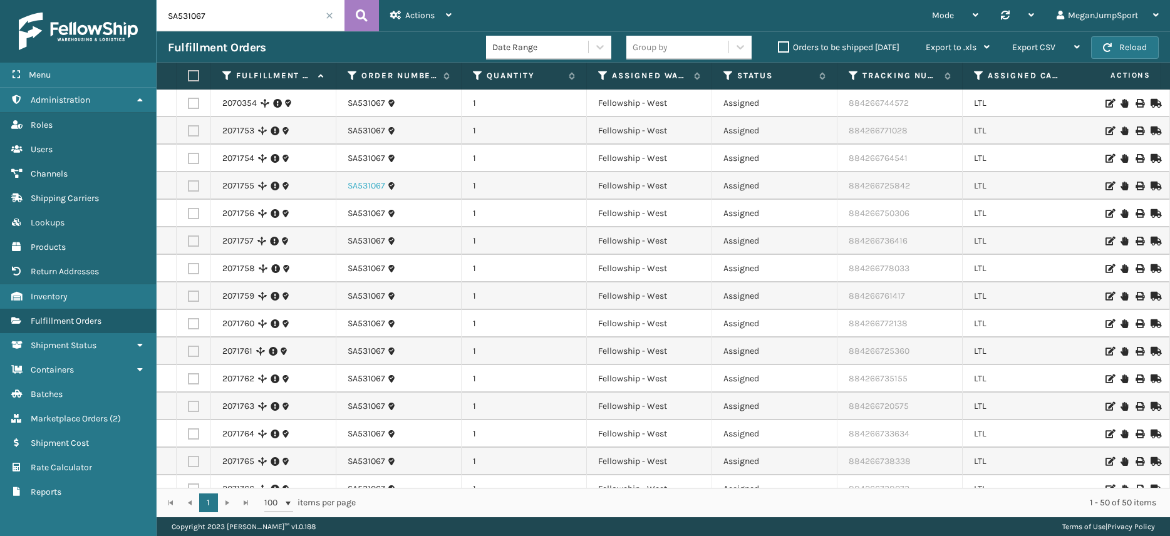
click at [372, 187] on link "SA531067" at bounding box center [367, 186] width 38 height 13
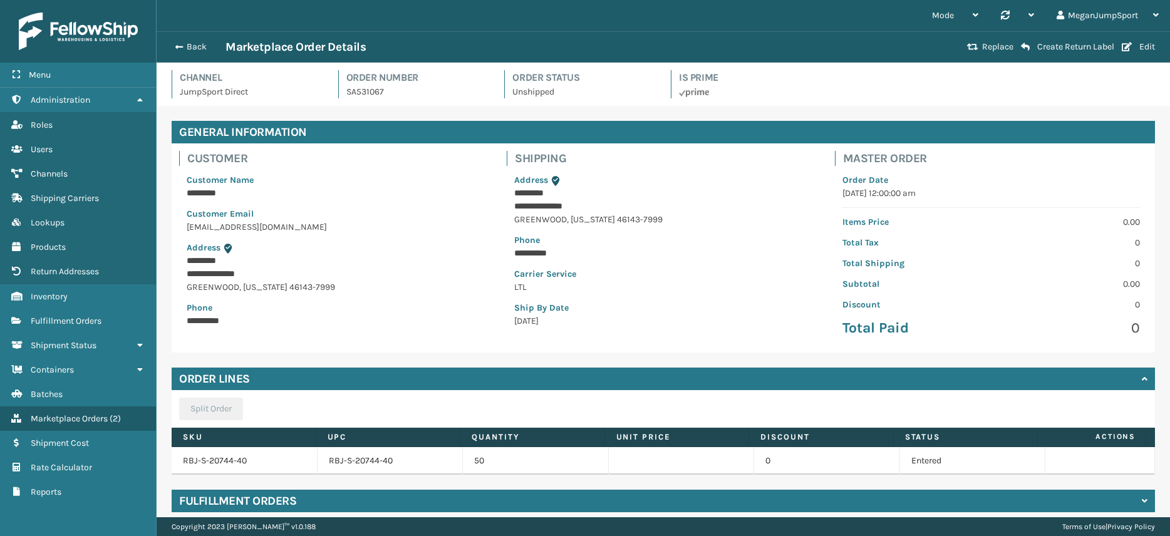
click at [580, 274] on p "Carrier Service" at bounding box center [663, 274] width 298 height 13
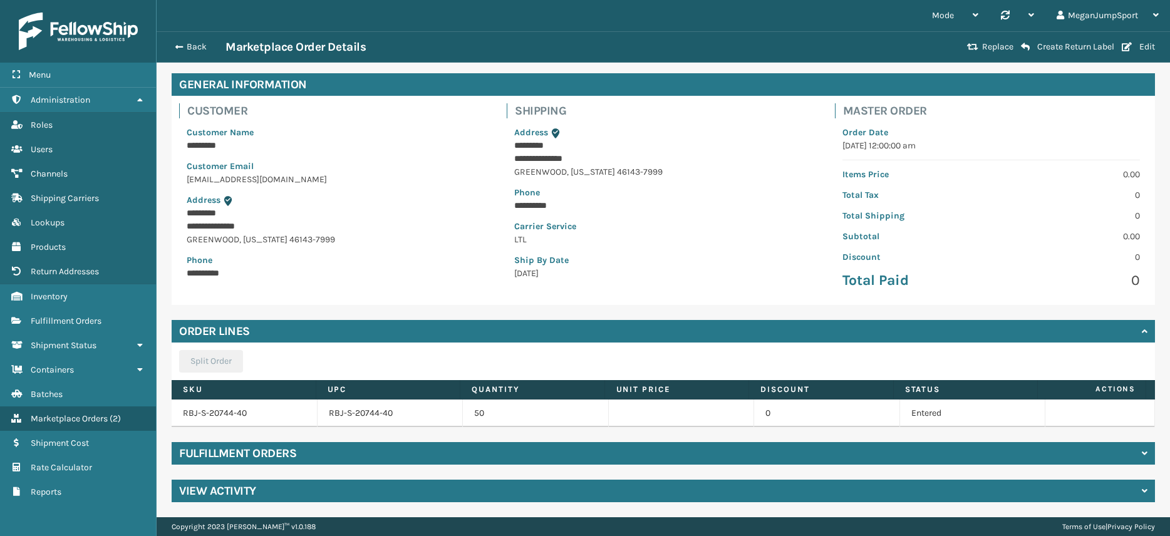
scroll to position [45, 0]
